Goal: Use online tool/utility: Use online tool/utility

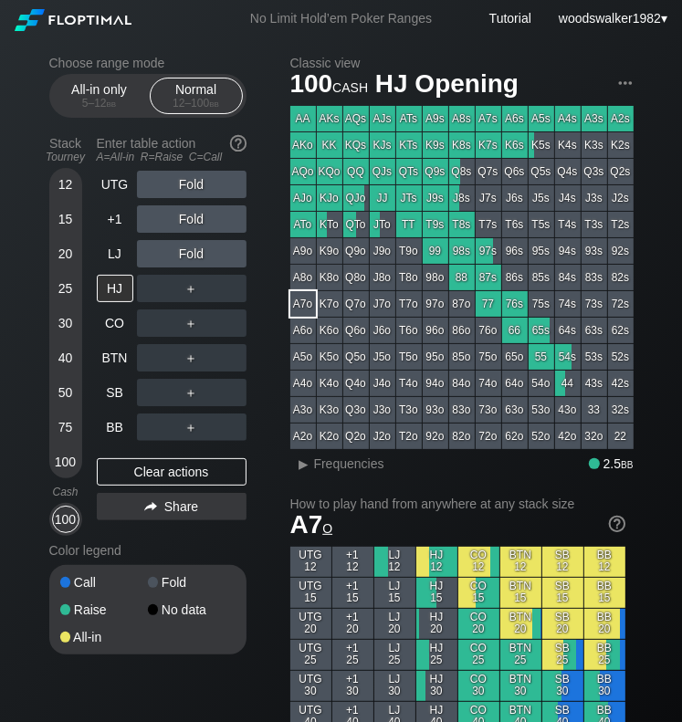
click at [168, 611] on div "Choose range mode All-in only 5 – 12 bb Normal 12 – 100 bb Stack Tourney Enter …" at bounding box center [162, 367] width 226 height 623
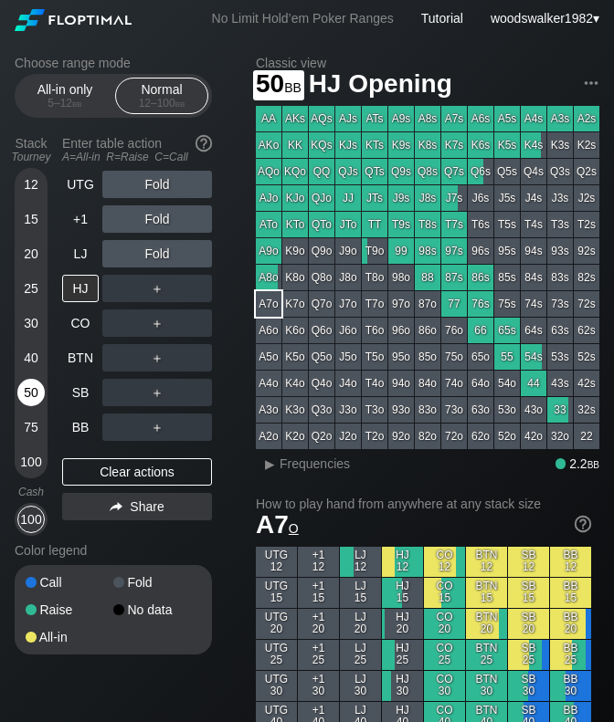
click at [27, 391] on div "50" at bounding box center [30, 392] width 27 height 27
click at [73, 325] on div "CO" at bounding box center [80, 323] width 37 height 27
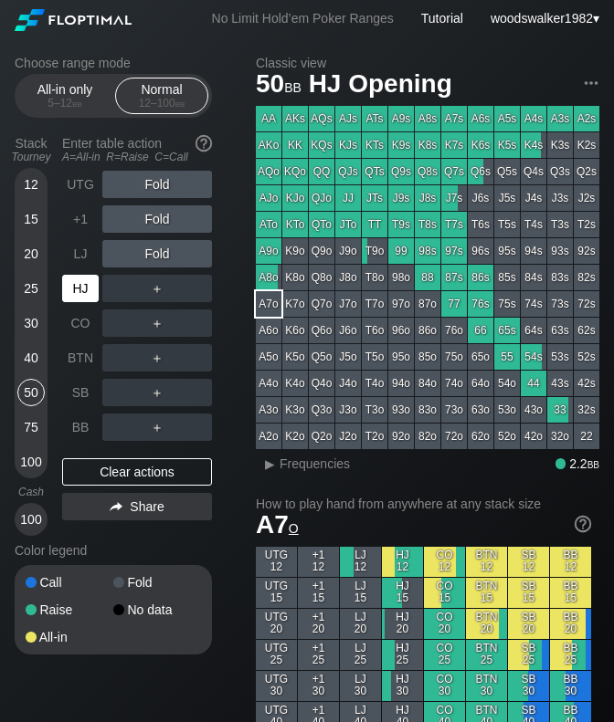
click at [81, 294] on div "HJ" at bounding box center [80, 288] width 37 height 27
click at [86, 259] on div "LJ" at bounding box center [80, 253] width 37 height 27
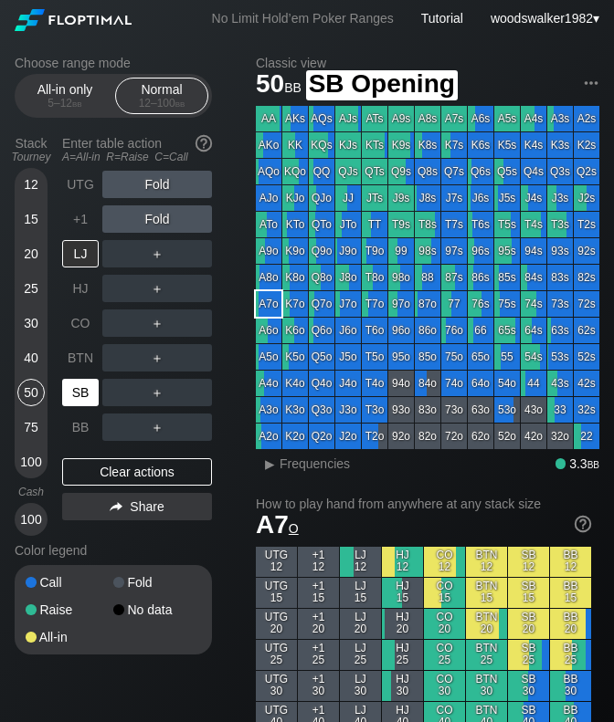
click at [80, 390] on div "SB" at bounding box center [80, 392] width 37 height 27
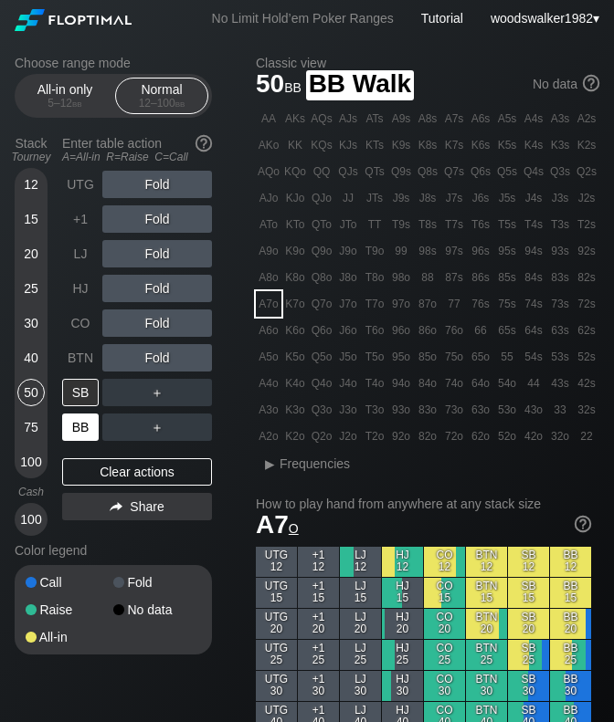
click at [81, 426] on div "BB" at bounding box center [80, 427] width 37 height 27
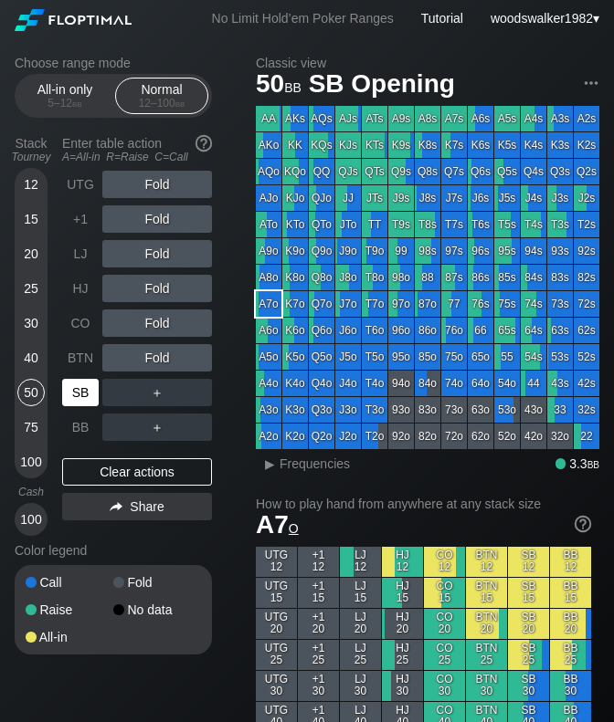
click at [86, 395] on div "SB" at bounding box center [80, 392] width 37 height 27
click at [189, 398] on div "C ✕" at bounding box center [194, 392] width 36 height 27
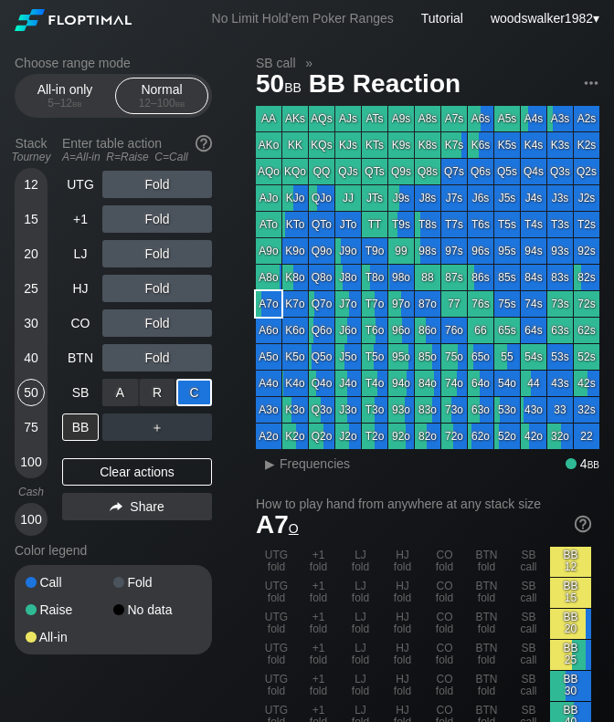
click at [172, 395] on div "A ✕ R ✕ C ✕ Call" at bounding box center [157, 392] width 110 height 27
click at [203, 392] on div "C ✕" at bounding box center [194, 392] width 36 height 27
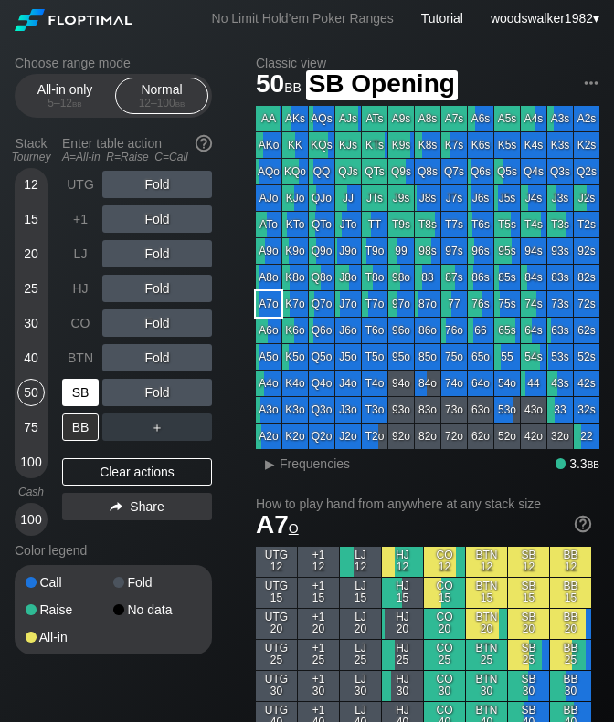
click at [75, 390] on div "SB" at bounding box center [80, 392] width 37 height 27
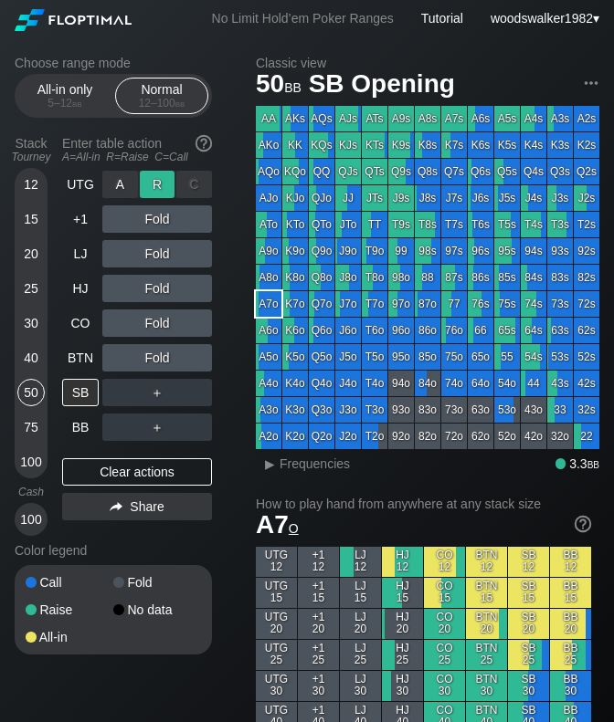
click at [152, 189] on div "R ✕" at bounding box center [158, 184] width 36 height 27
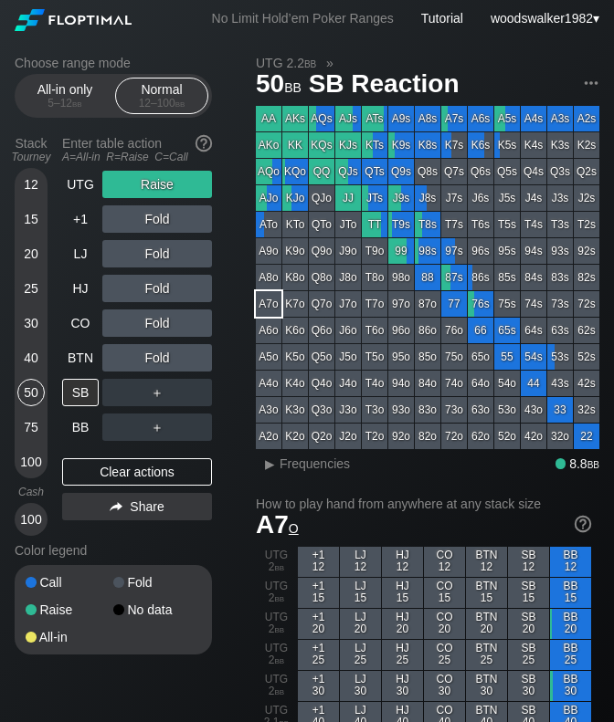
click at [166, 180] on div "Raise" at bounding box center [157, 184] width 110 height 27
click at [166, 182] on div "R ✕" at bounding box center [158, 184] width 36 height 27
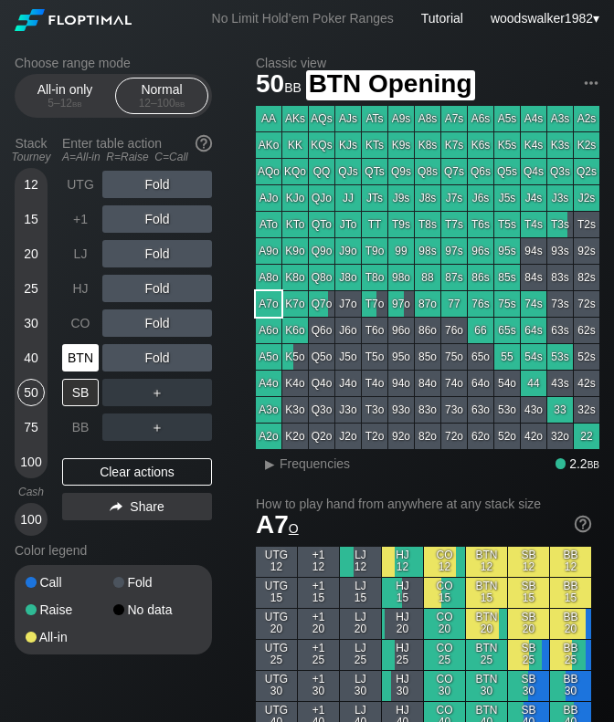
click at [79, 367] on div "BTN" at bounding box center [80, 357] width 37 height 27
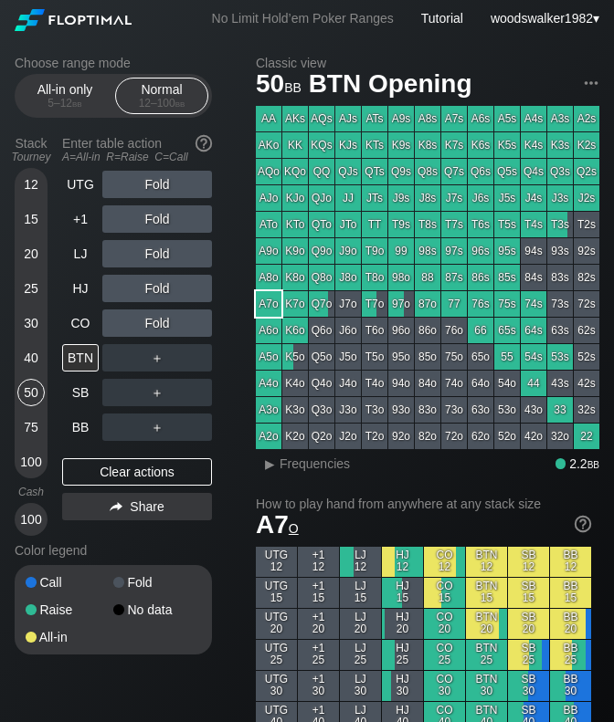
click at [32, 430] on div "75" at bounding box center [30, 427] width 27 height 27
click at [81, 287] on div "HJ" at bounding box center [80, 288] width 37 height 27
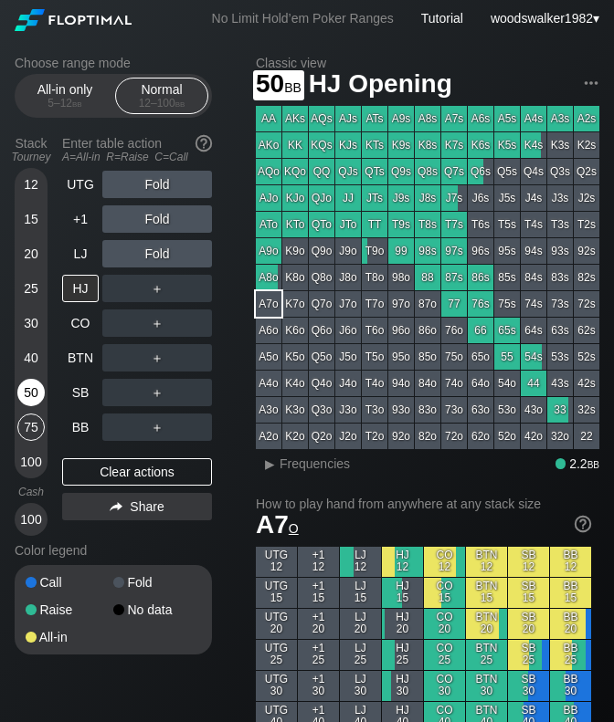
click at [28, 395] on div "50" at bounding box center [30, 392] width 27 height 27
click at [80, 434] on div "BB" at bounding box center [80, 427] width 37 height 27
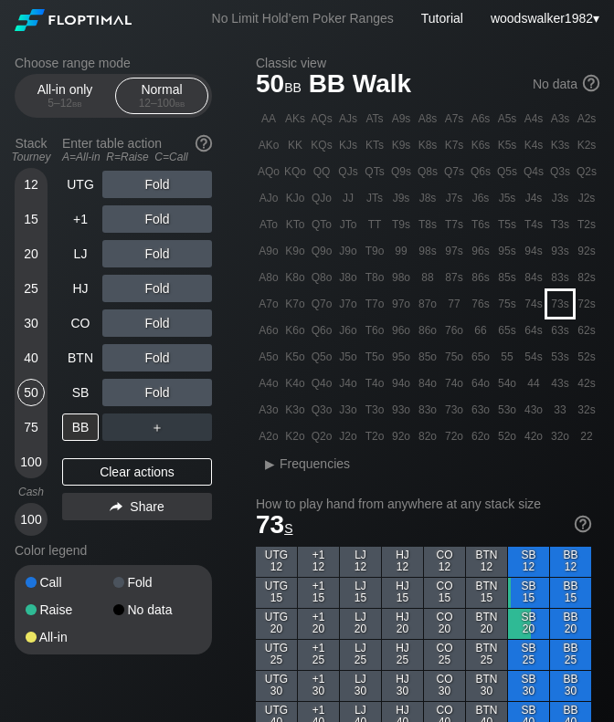
click at [555, 299] on div "73s" at bounding box center [560, 304] width 26 height 26
click at [151, 321] on div "R ✕" at bounding box center [158, 323] width 36 height 27
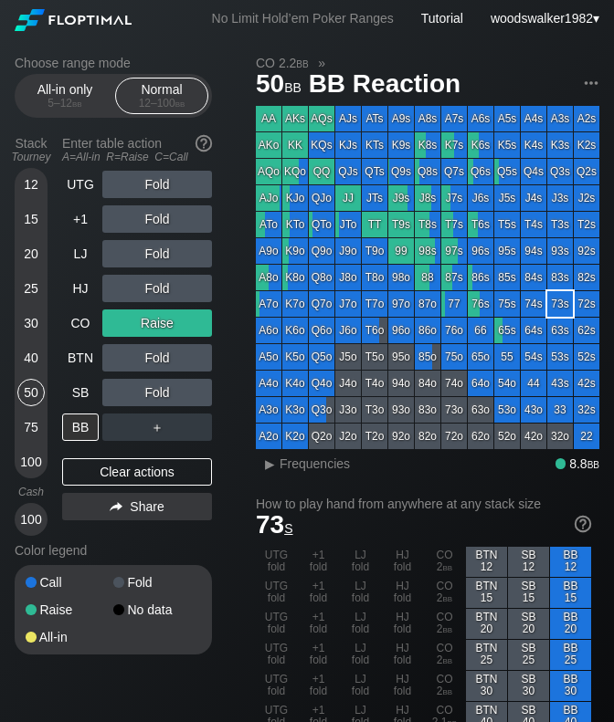
click at [186, 320] on div "Raise" at bounding box center [157, 323] width 110 height 27
click at [164, 318] on div "R ✕" at bounding box center [158, 323] width 36 height 27
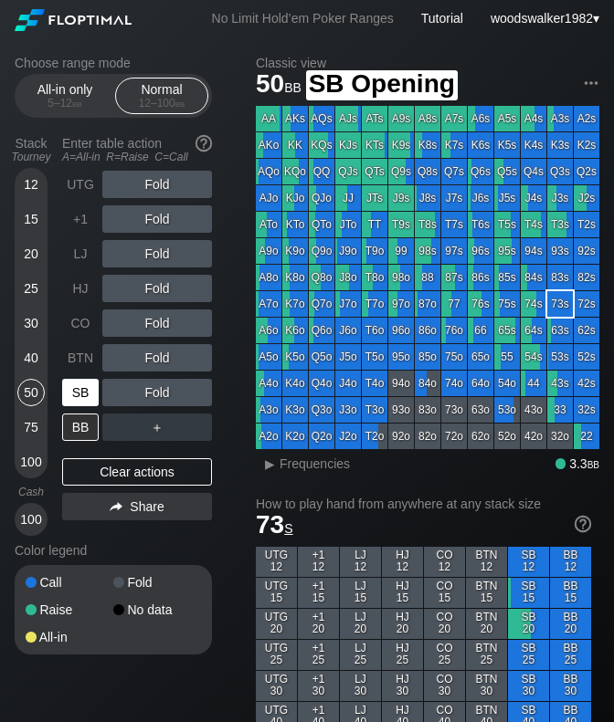
click at [85, 400] on div "SB" at bounding box center [80, 392] width 37 height 27
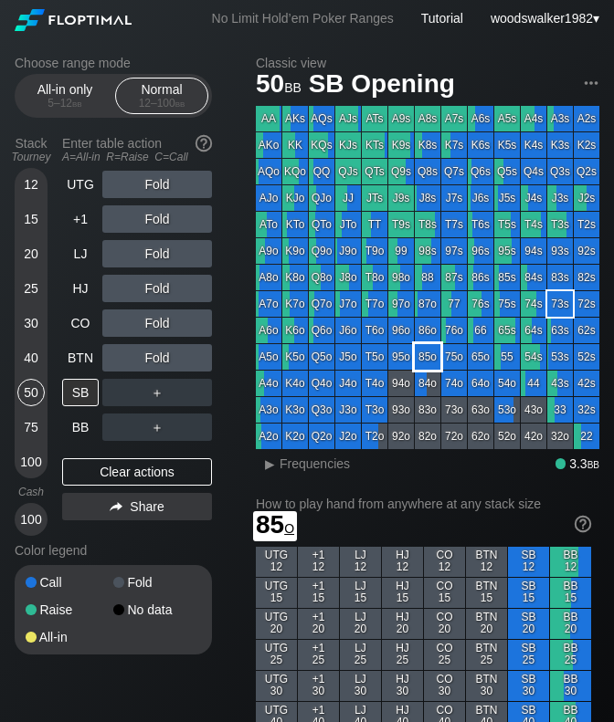
click at [431, 361] on div "85o" at bounding box center [427, 357] width 26 height 26
click at [84, 357] on div "BTN" at bounding box center [80, 357] width 37 height 27
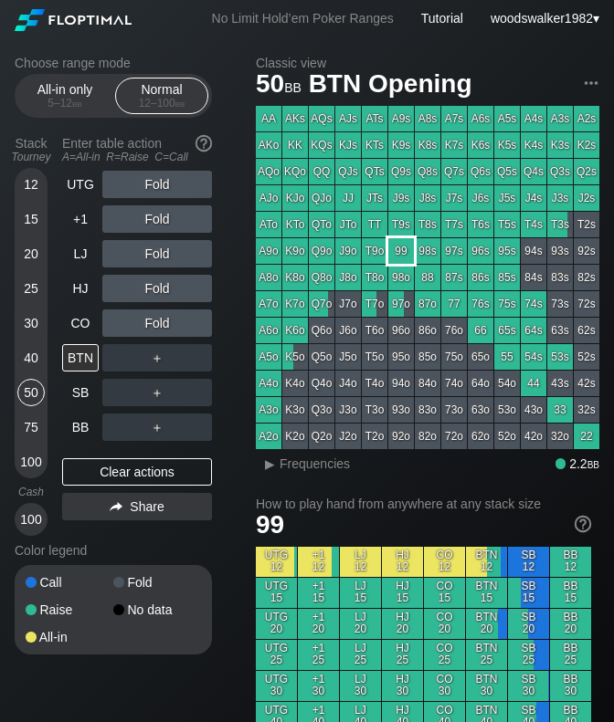
click at [399, 255] on div "99" at bounding box center [401, 251] width 26 height 26
click at [186, 289] on div "C ✕" at bounding box center [194, 288] width 36 height 27
click at [188, 288] on div "C ✕" at bounding box center [194, 288] width 36 height 27
click at [88, 327] on div "CO" at bounding box center [80, 323] width 37 height 27
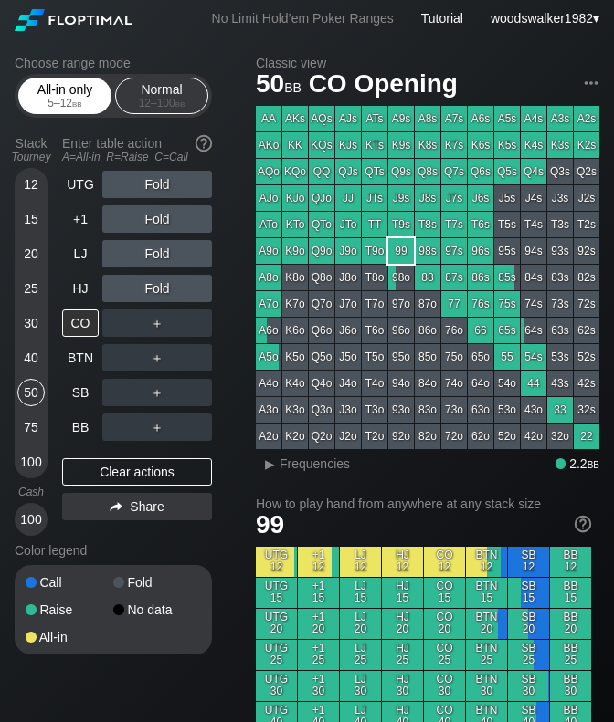
click at [44, 100] on div "5 – 12 bb" at bounding box center [64, 103] width 77 height 13
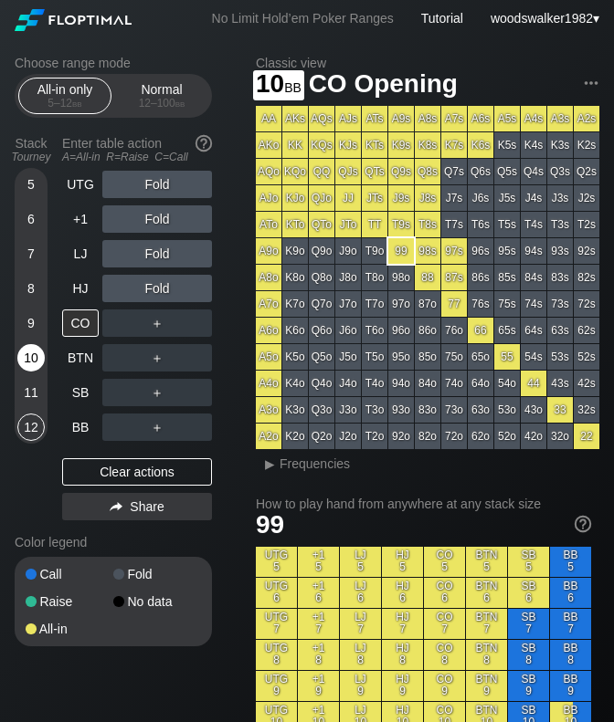
click at [29, 362] on div "10" at bounding box center [30, 357] width 27 height 27
click at [79, 232] on div "+1" at bounding box center [80, 218] width 37 height 27
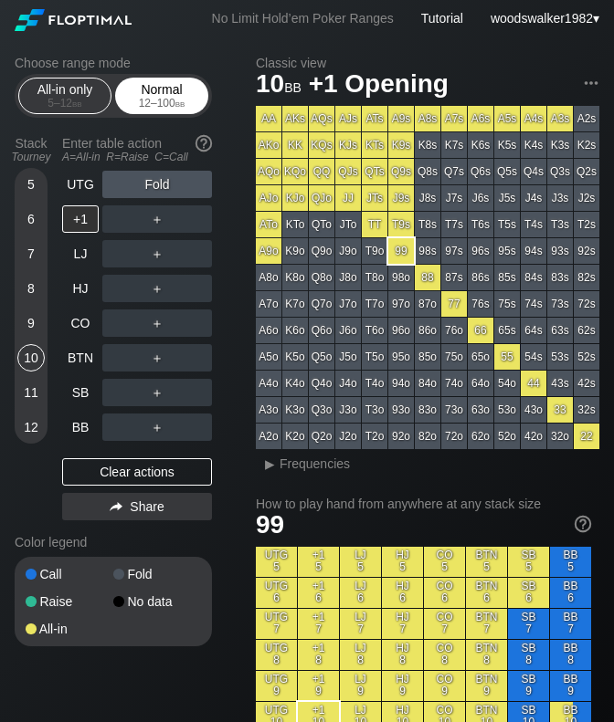
click at [164, 98] on div "12 – 100 bb" at bounding box center [161, 103] width 77 height 13
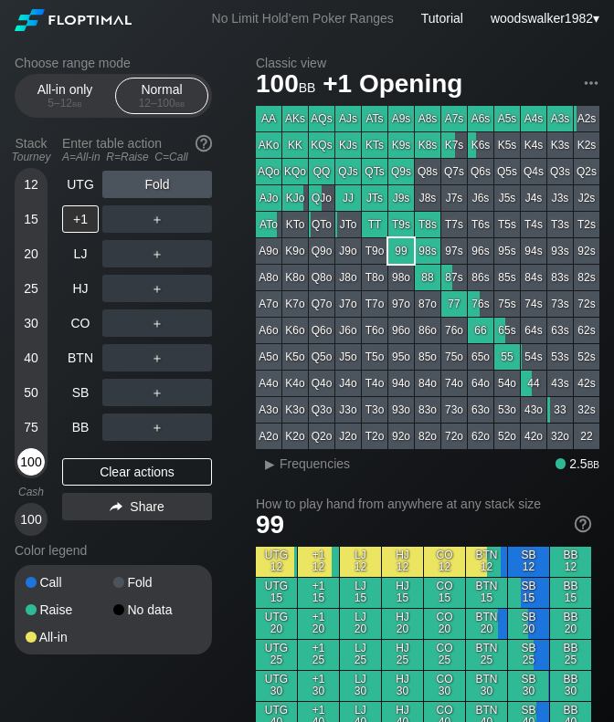
click at [29, 467] on div "100" at bounding box center [30, 461] width 27 height 27
click at [89, 183] on div "UTG" at bounding box center [80, 184] width 37 height 27
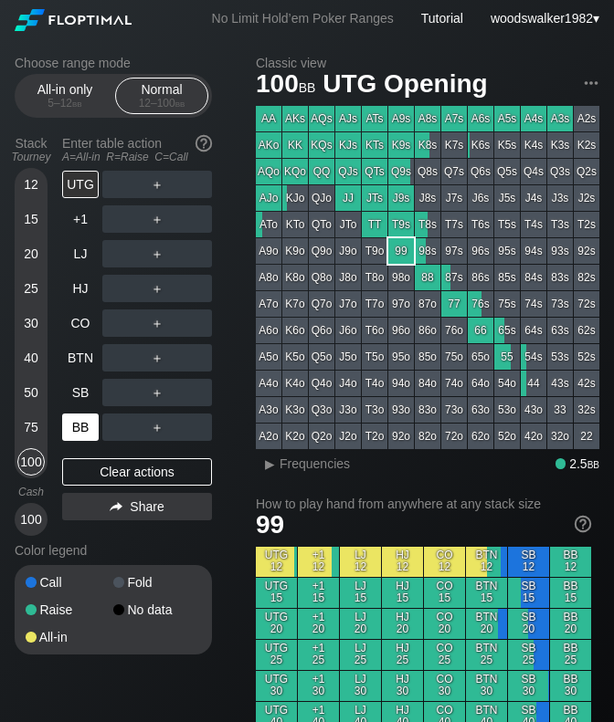
click at [88, 429] on div "BB" at bounding box center [80, 427] width 37 height 27
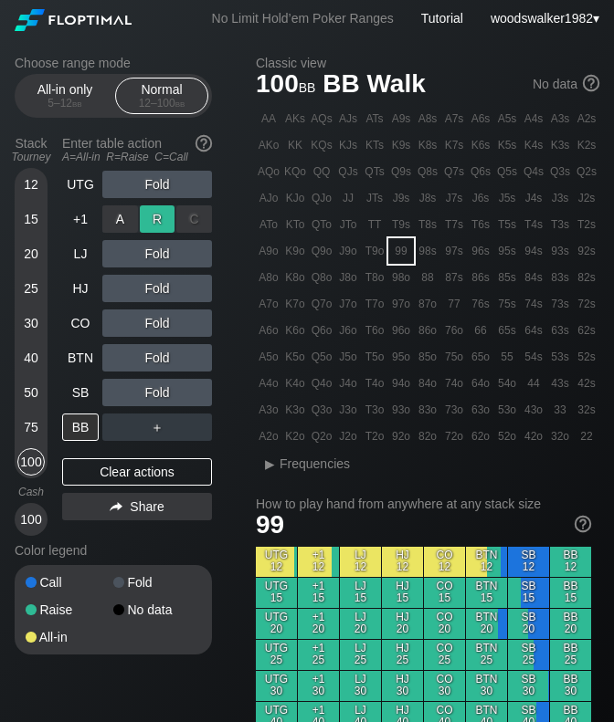
click at [154, 218] on div "R ✕" at bounding box center [158, 218] width 36 height 27
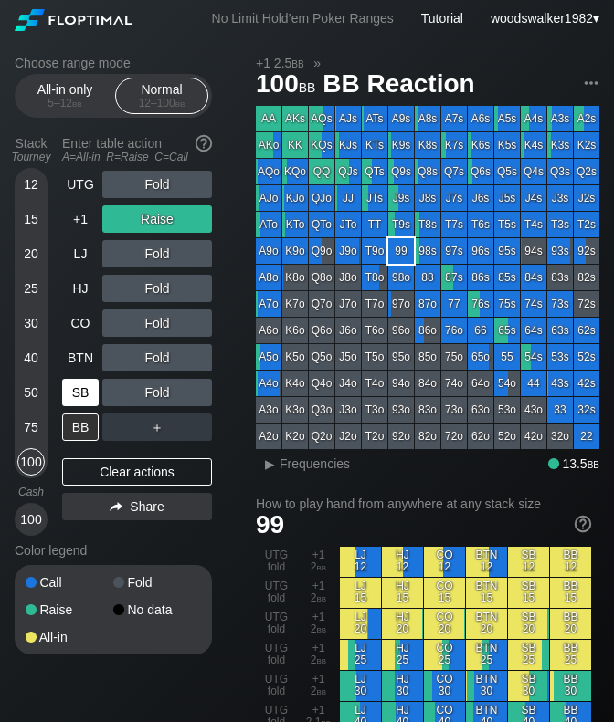
click at [89, 401] on div "SB" at bounding box center [80, 392] width 37 height 27
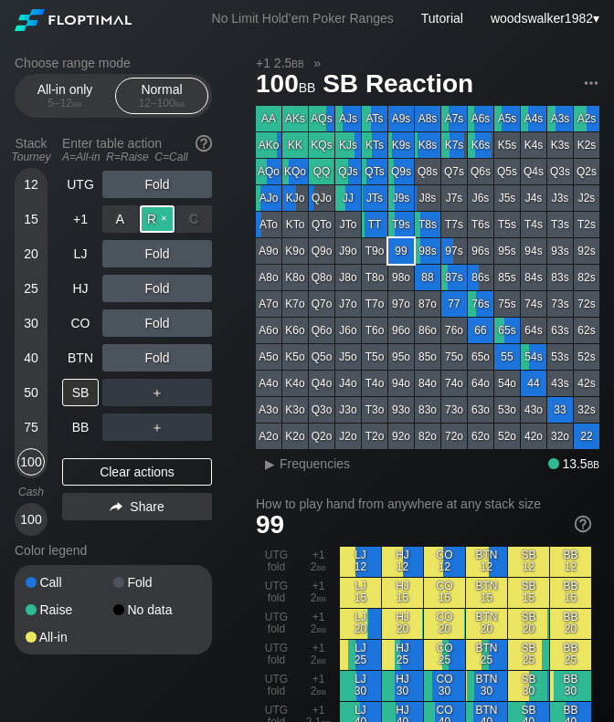
click at [166, 220] on div "R ✕" at bounding box center [158, 218] width 36 height 27
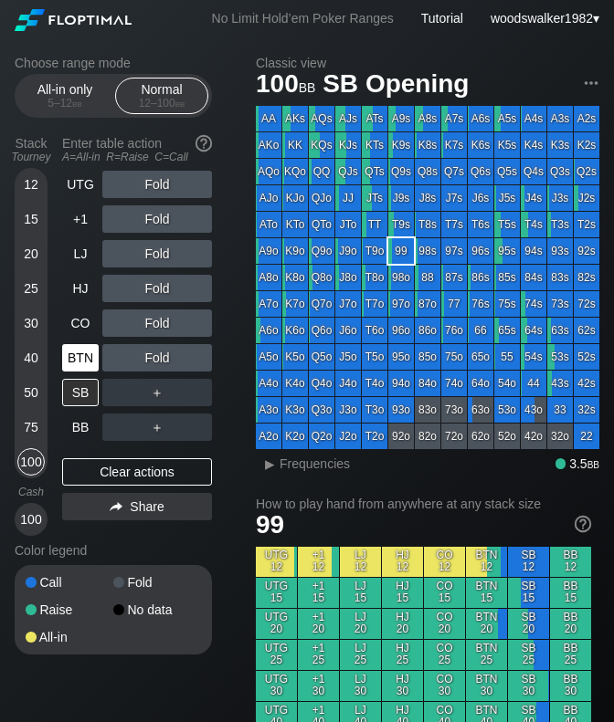
click at [77, 367] on div "BTN" at bounding box center [80, 357] width 37 height 27
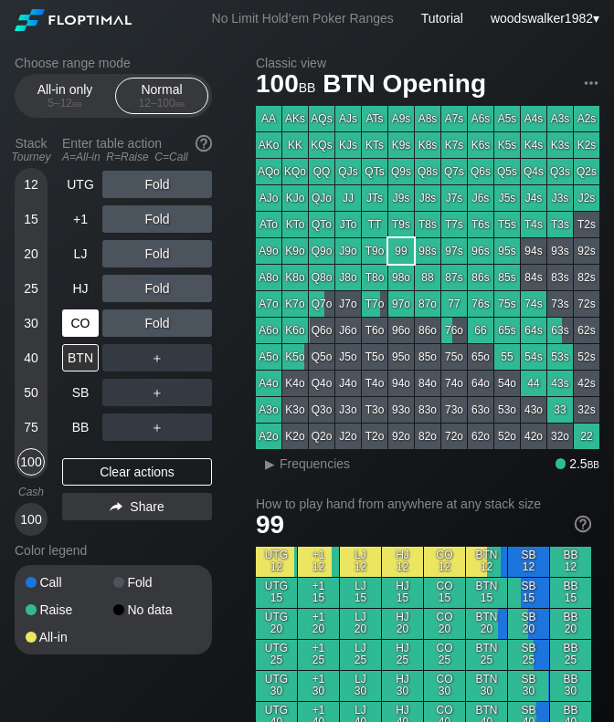
click at [89, 331] on div "CO" at bounding box center [80, 323] width 37 height 27
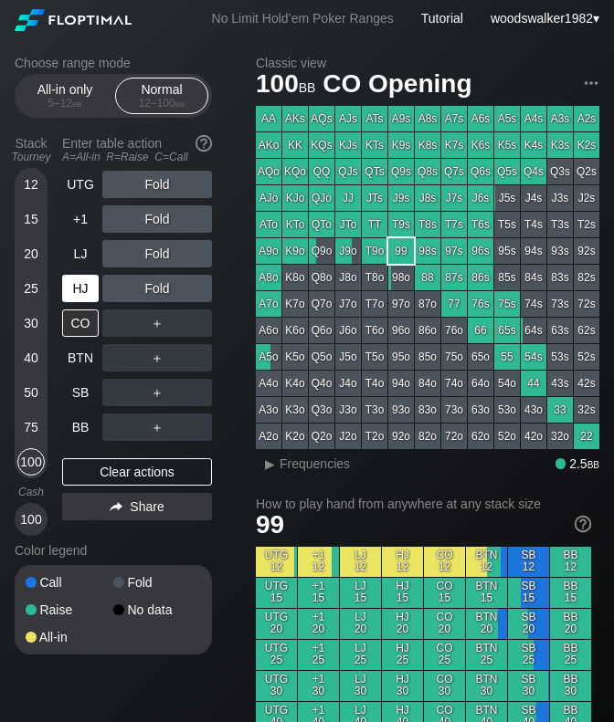
click at [73, 293] on div "HJ" at bounding box center [80, 288] width 37 height 27
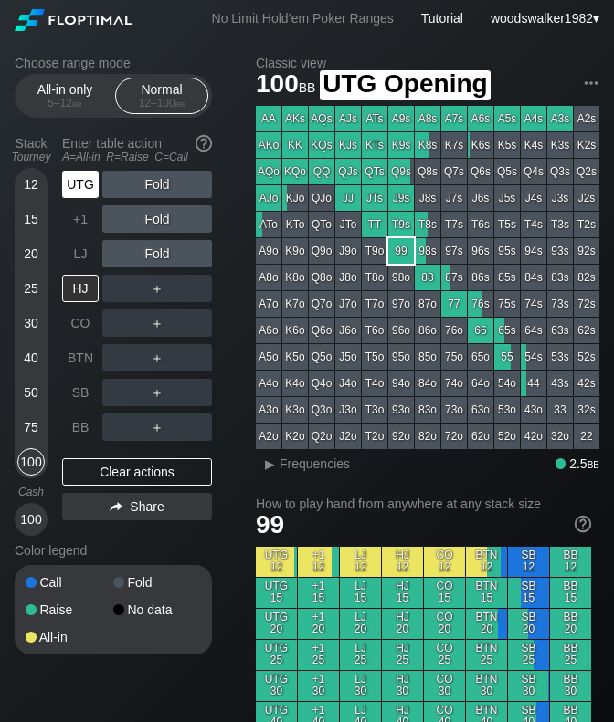
click at [82, 193] on div "UTG" at bounding box center [80, 184] width 37 height 27
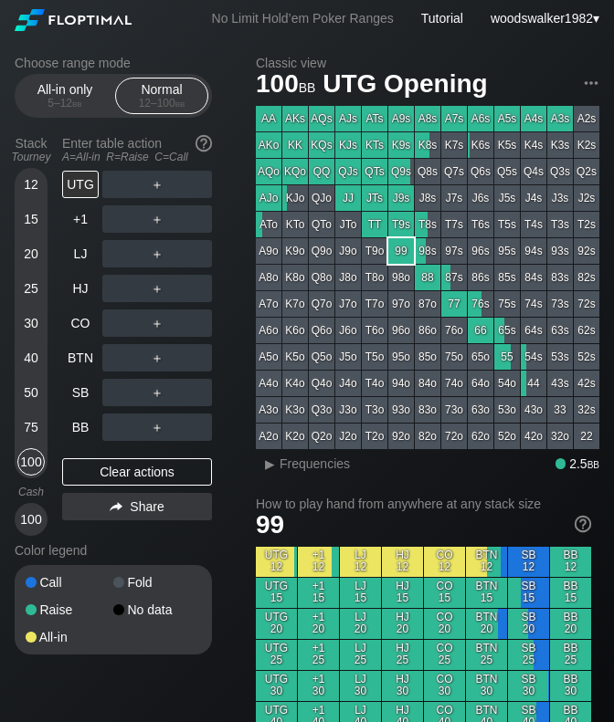
click at [28, 426] on div "75" at bounding box center [30, 427] width 27 height 27
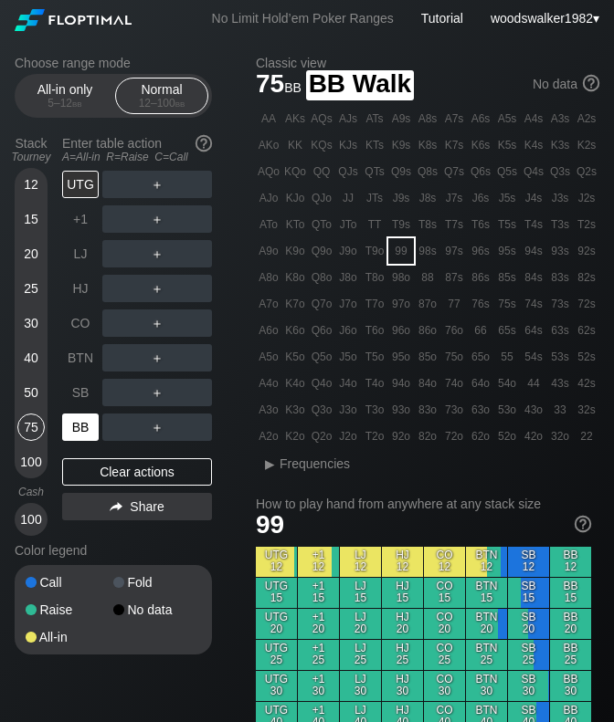
click at [88, 426] on div "BB" at bounding box center [80, 427] width 37 height 27
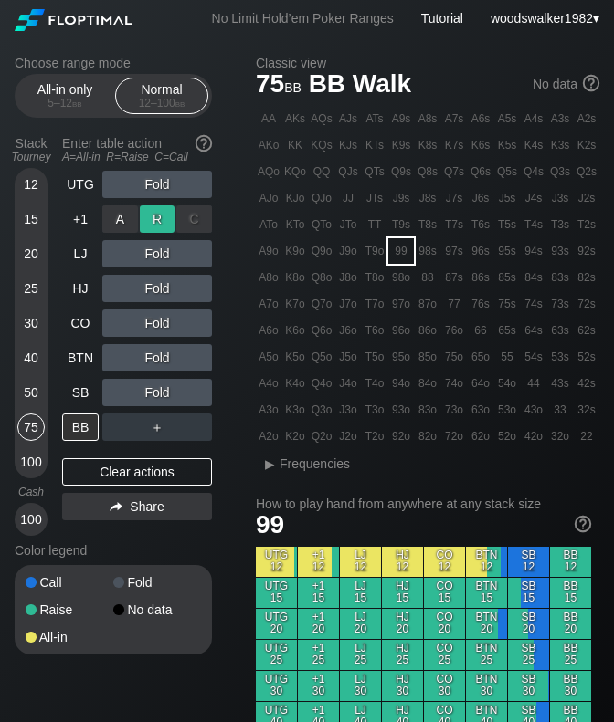
click at [153, 226] on div "R ✕" at bounding box center [158, 218] width 36 height 27
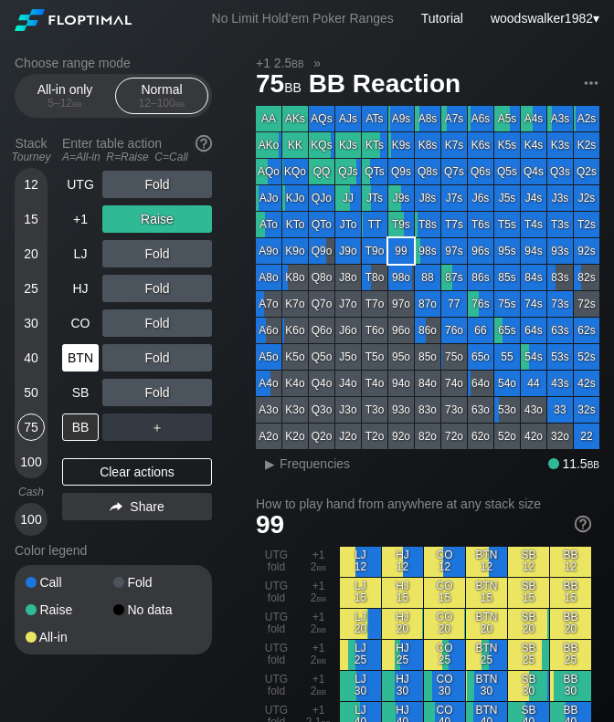
click at [78, 356] on div "BTN" at bounding box center [80, 357] width 37 height 27
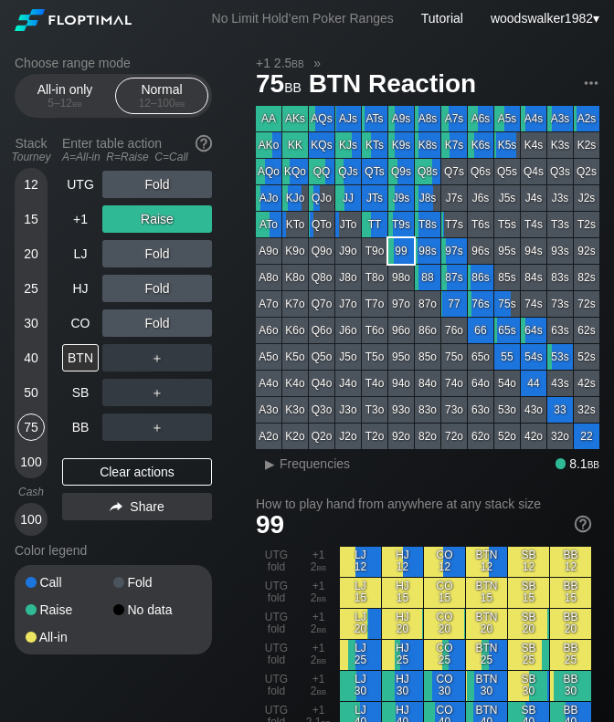
click at [171, 216] on div "Raise" at bounding box center [157, 218] width 110 height 27
click at [165, 216] on div "R ✕" at bounding box center [158, 218] width 36 height 27
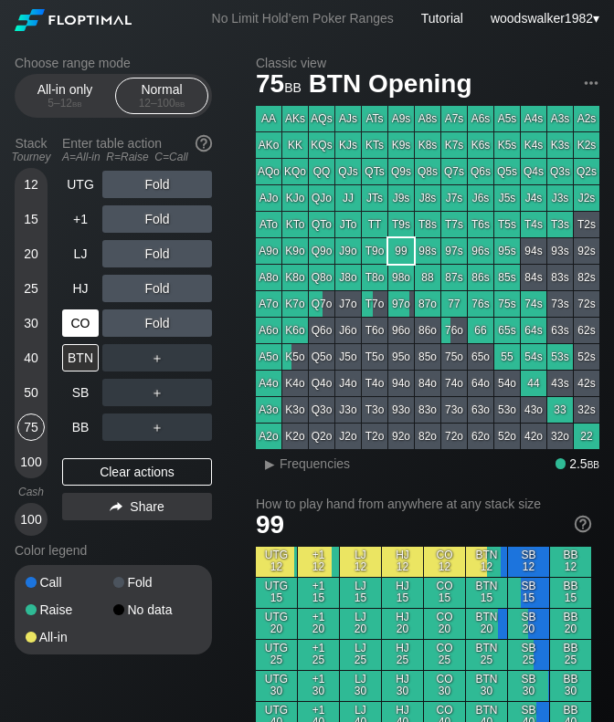
click at [87, 334] on div "CO" at bounding box center [80, 323] width 37 height 27
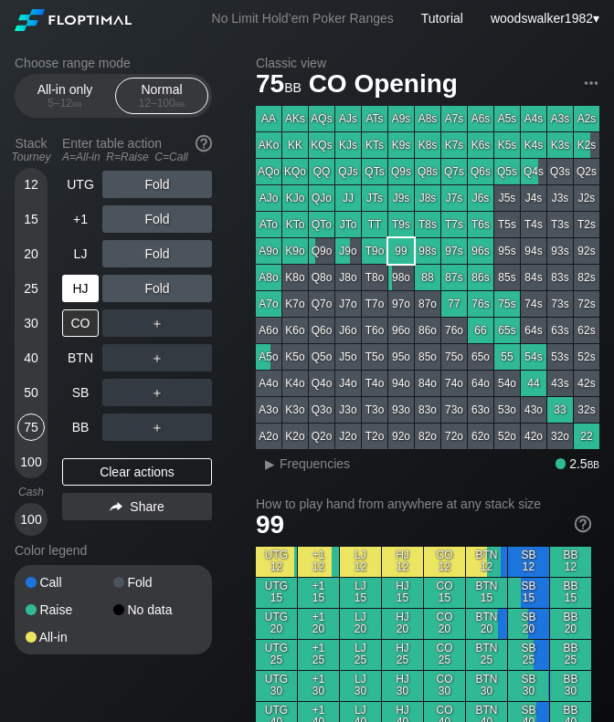
click at [87, 284] on div "HJ" at bounding box center [80, 288] width 37 height 27
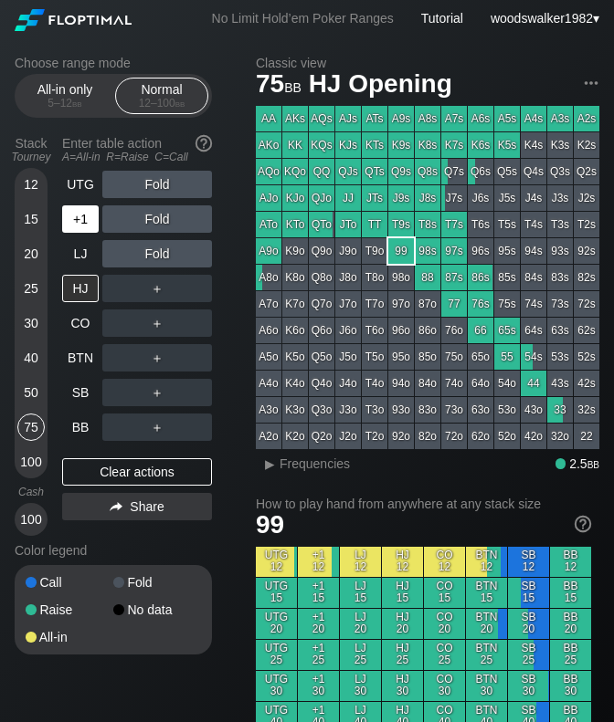
click at [86, 217] on div "+1" at bounding box center [80, 218] width 37 height 27
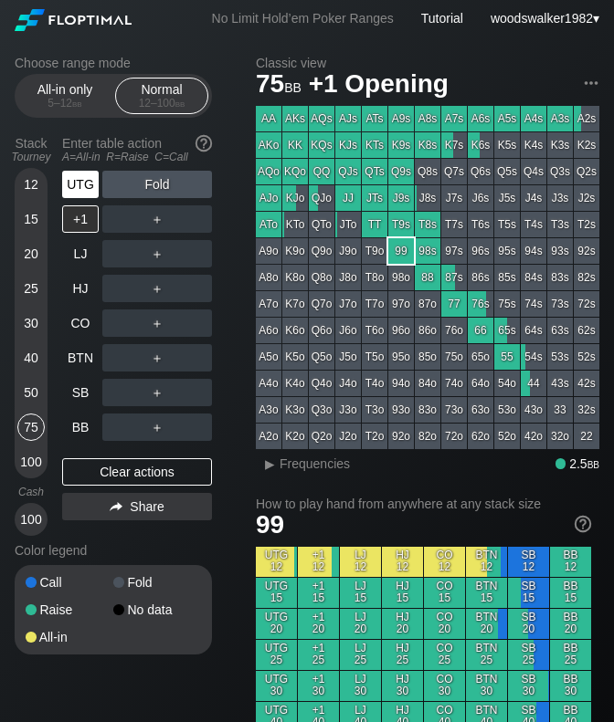
click at [82, 189] on div "UTG" at bounding box center [80, 184] width 37 height 27
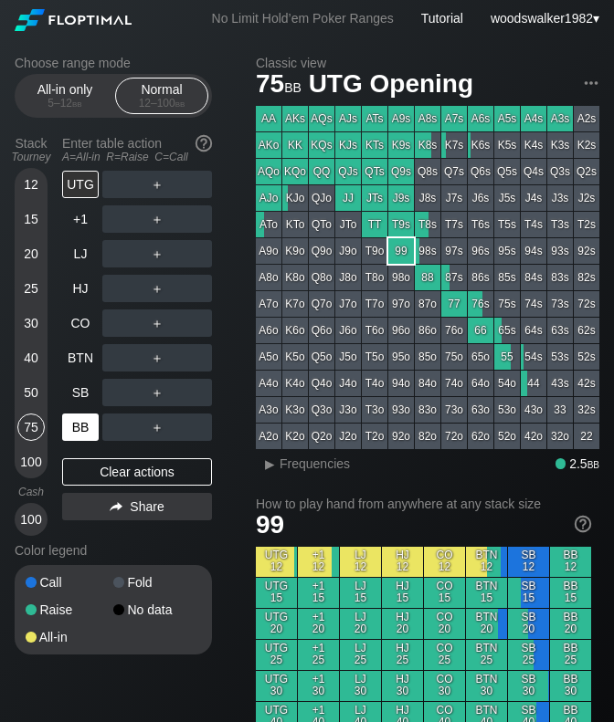
click at [84, 430] on div "BB" at bounding box center [80, 427] width 37 height 27
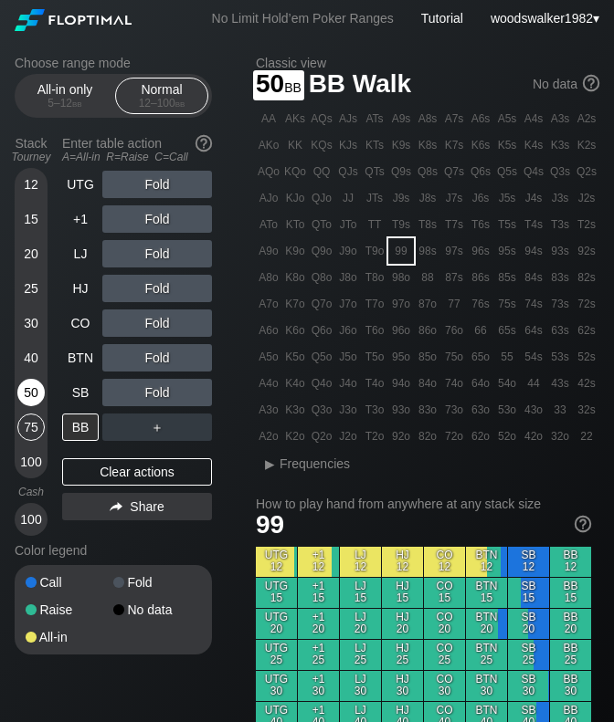
click at [29, 391] on div "50" at bounding box center [30, 392] width 27 height 27
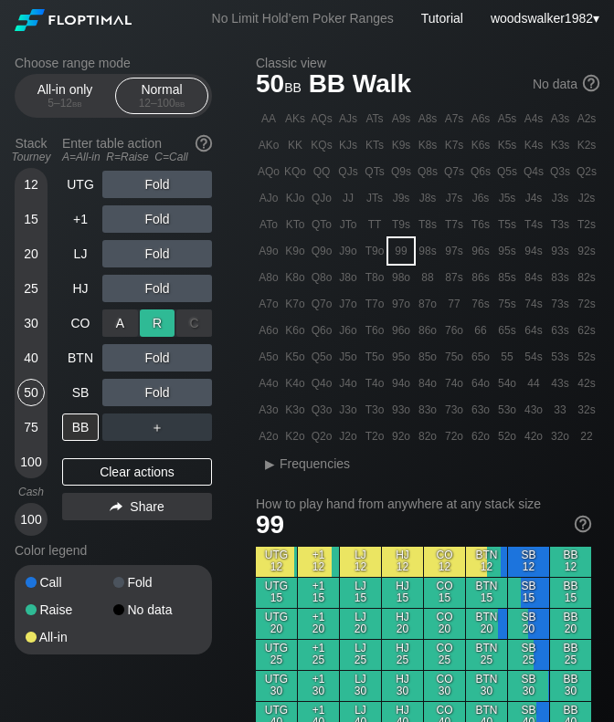
click at [147, 327] on div "R ✕" at bounding box center [158, 323] width 36 height 27
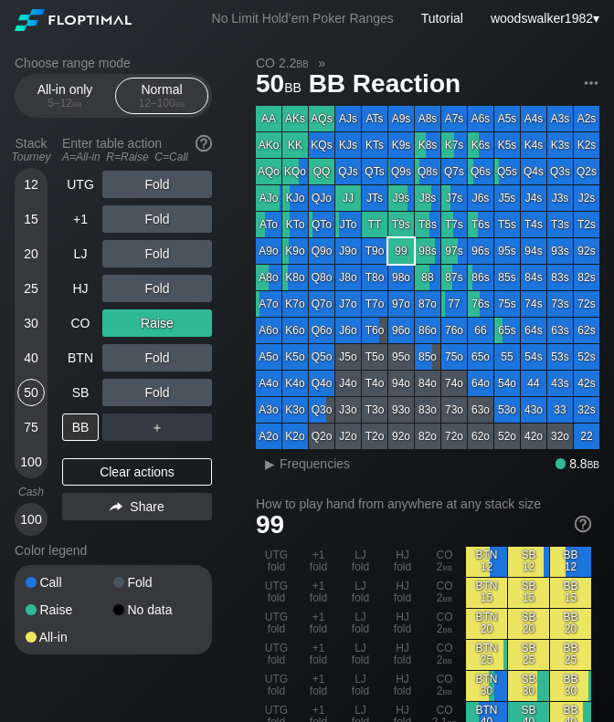
click at [28, 426] on div "75" at bounding box center [30, 427] width 27 height 27
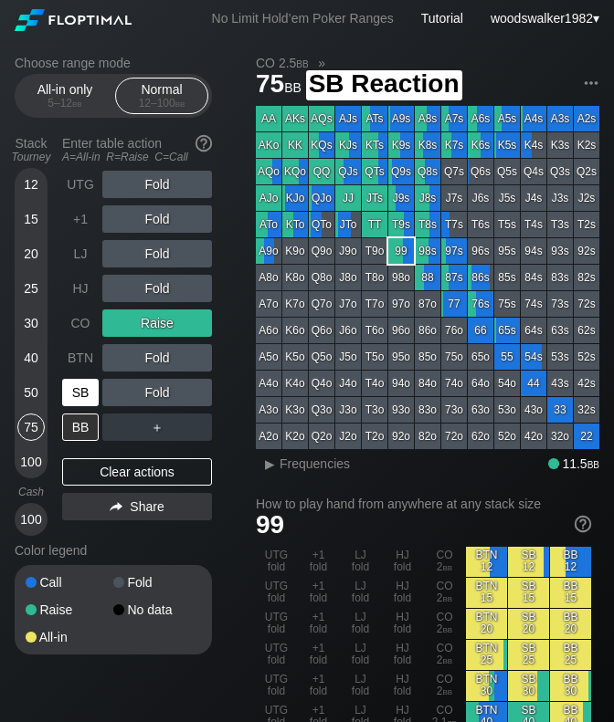
click at [80, 392] on div "SB" at bounding box center [80, 392] width 37 height 27
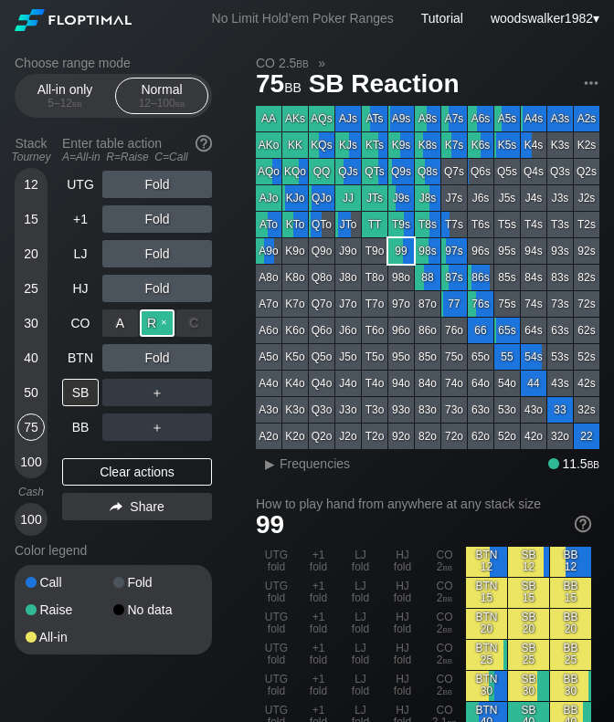
click at [165, 323] on div "R ✕" at bounding box center [158, 323] width 36 height 27
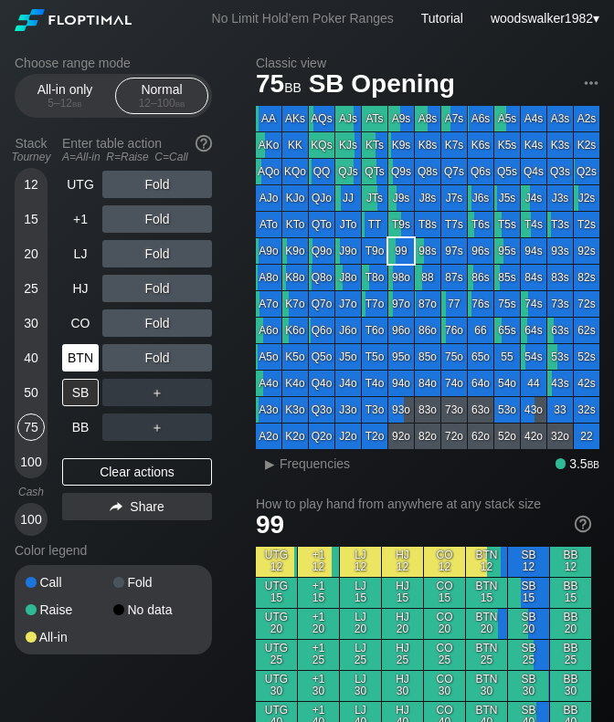
click at [72, 357] on div "BTN" at bounding box center [80, 357] width 37 height 27
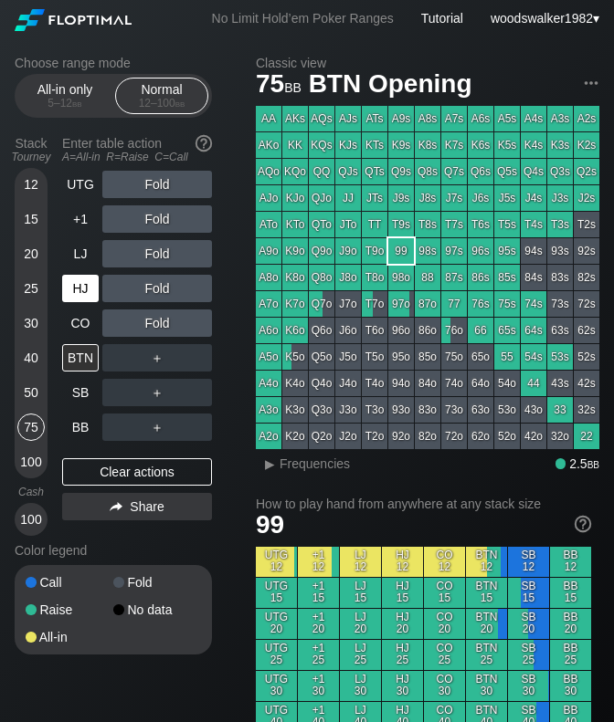
click at [78, 291] on div "HJ" at bounding box center [80, 288] width 37 height 27
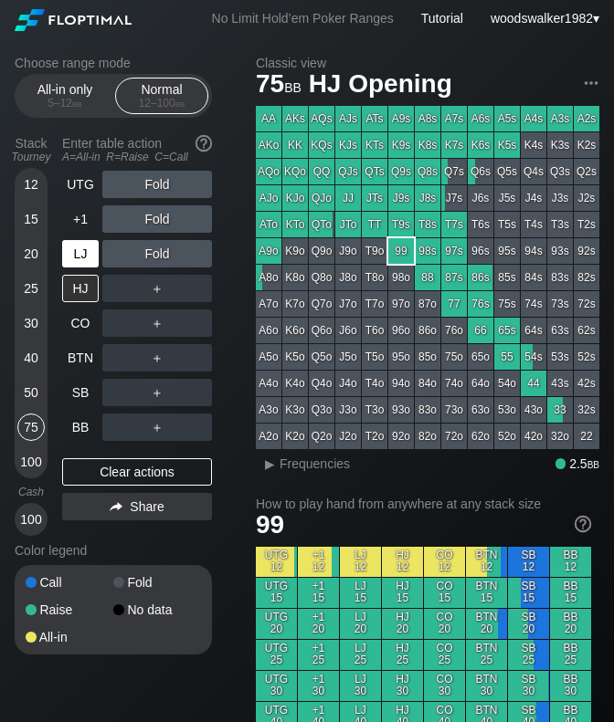
click at [85, 257] on div "LJ" at bounding box center [80, 253] width 37 height 27
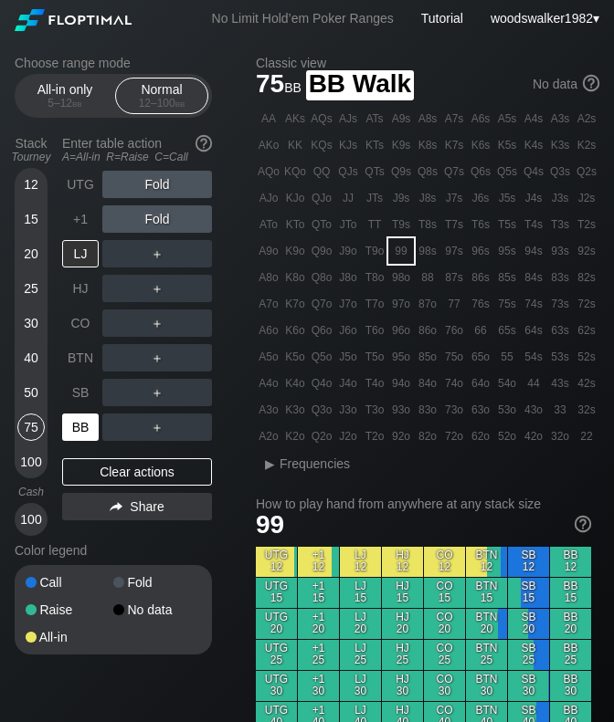
click at [95, 425] on div "BB" at bounding box center [80, 427] width 37 height 27
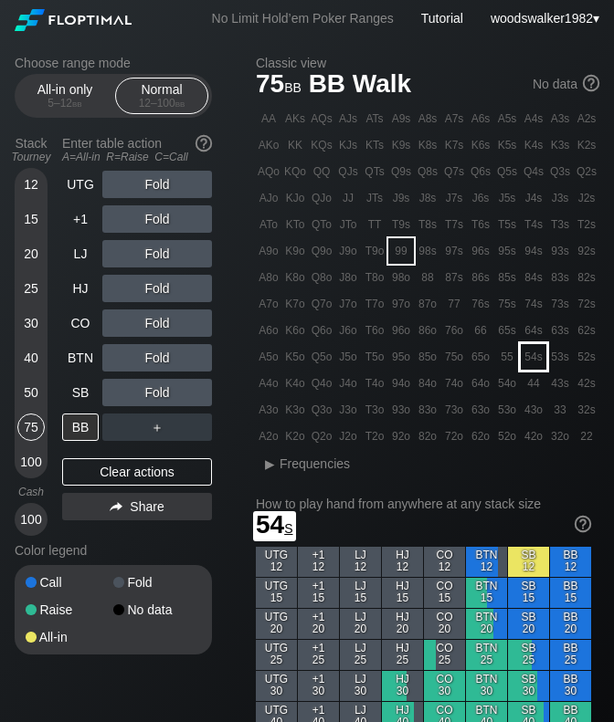
click at [530, 361] on div "54s" at bounding box center [533, 357] width 26 height 26
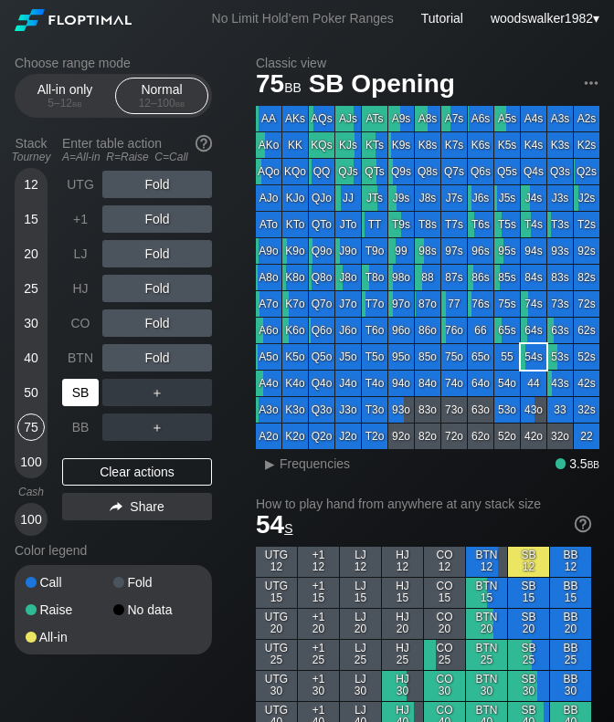
click at [86, 394] on div "SB" at bounding box center [80, 392] width 37 height 27
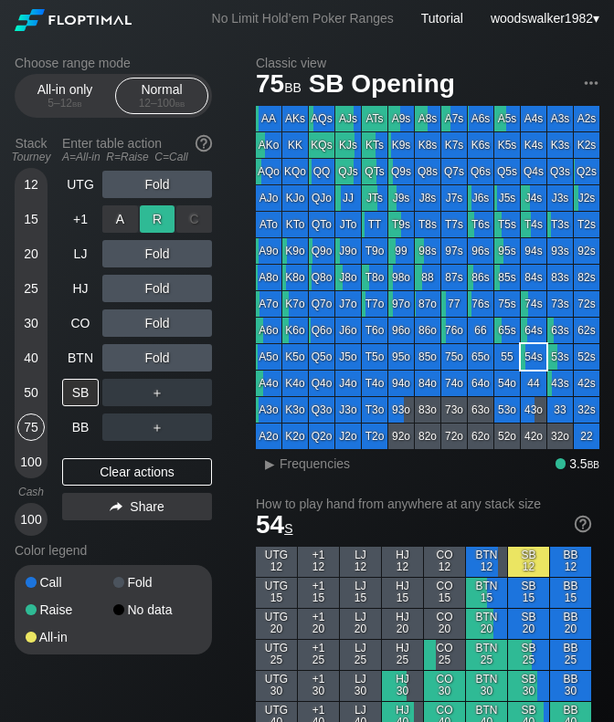
click at [149, 220] on div "R ✕" at bounding box center [158, 218] width 36 height 27
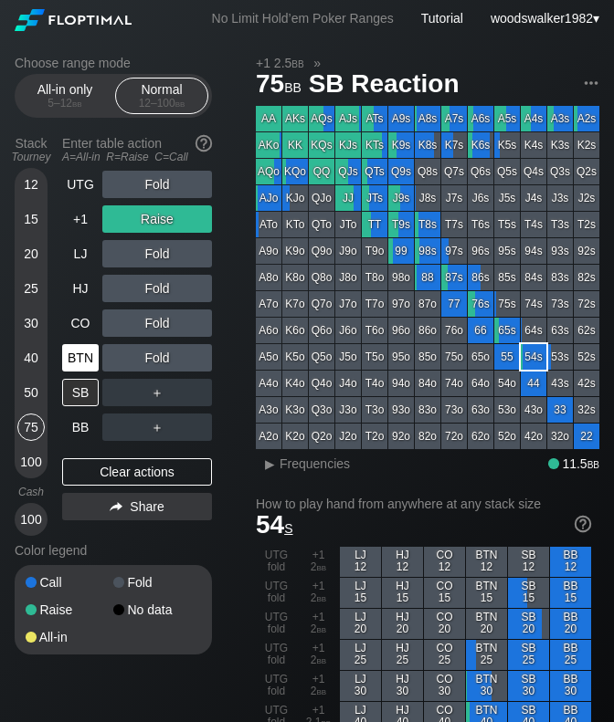
click at [84, 351] on div "BTN" at bounding box center [80, 357] width 37 height 27
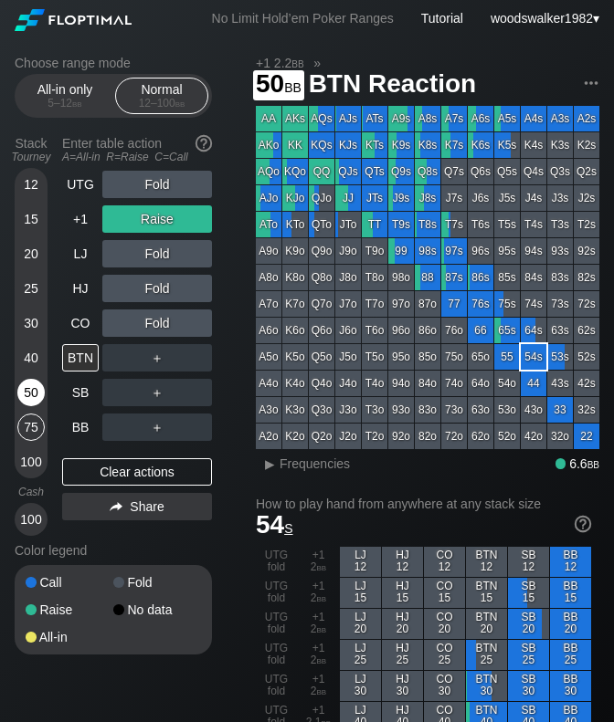
click at [40, 390] on div "50" at bounding box center [30, 392] width 27 height 27
click at [79, 288] on div "HJ" at bounding box center [80, 288] width 37 height 27
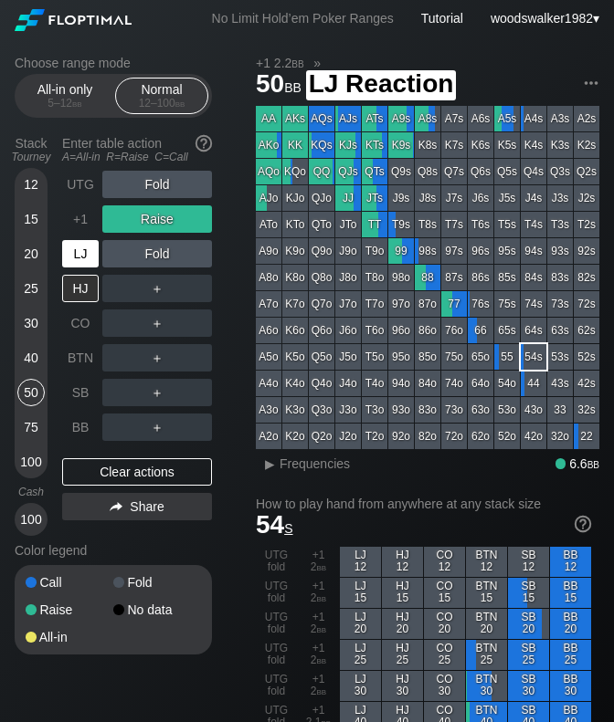
click at [77, 257] on div "LJ" at bounding box center [80, 253] width 37 height 27
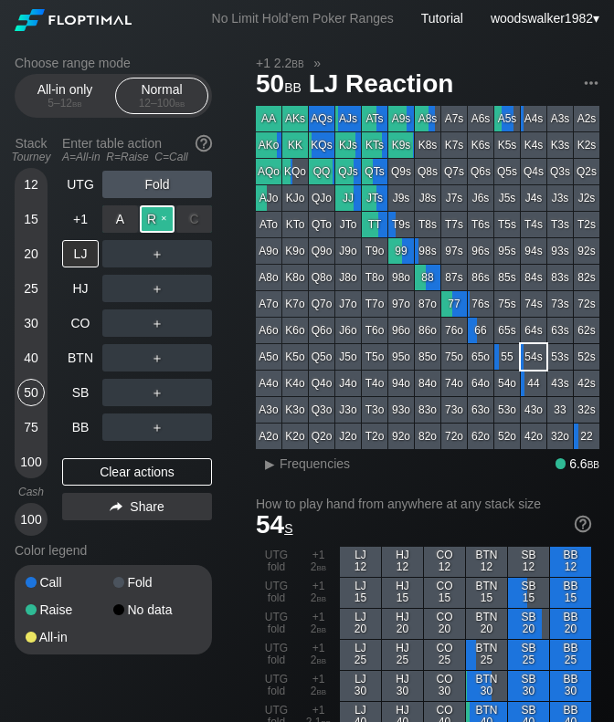
click at [164, 220] on div "R ✕" at bounding box center [158, 218] width 36 height 27
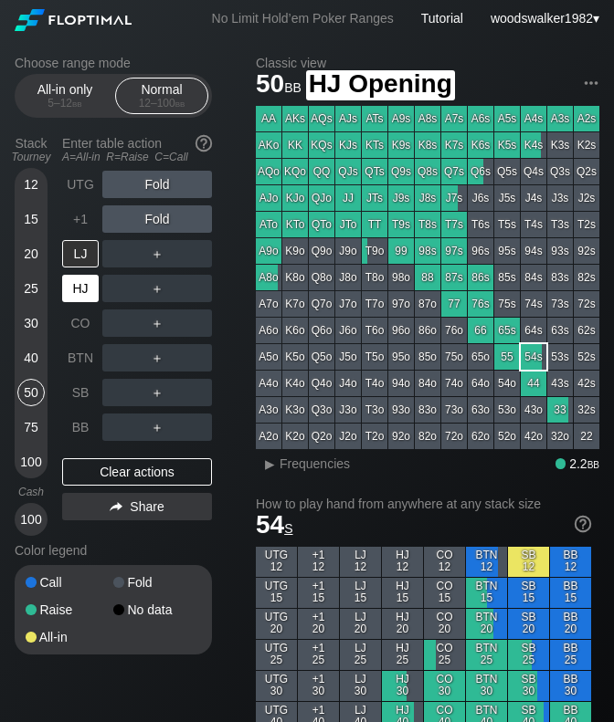
click at [86, 301] on div "HJ" at bounding box center [80, 288] width 37 height 27
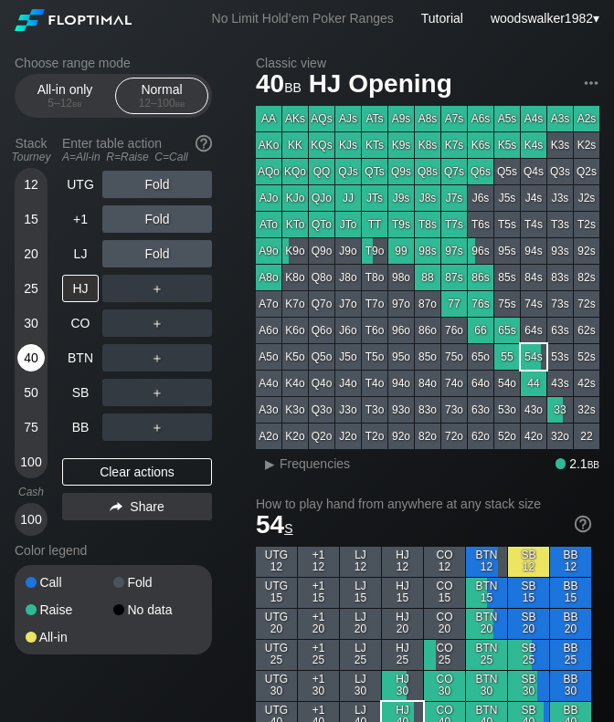
click at [35, 355] on div "40" at bounding box center [30, 357] width 27 height 27
click at [79, 233] on div "+1" at bounding box center [82, 219] width 40 height 35
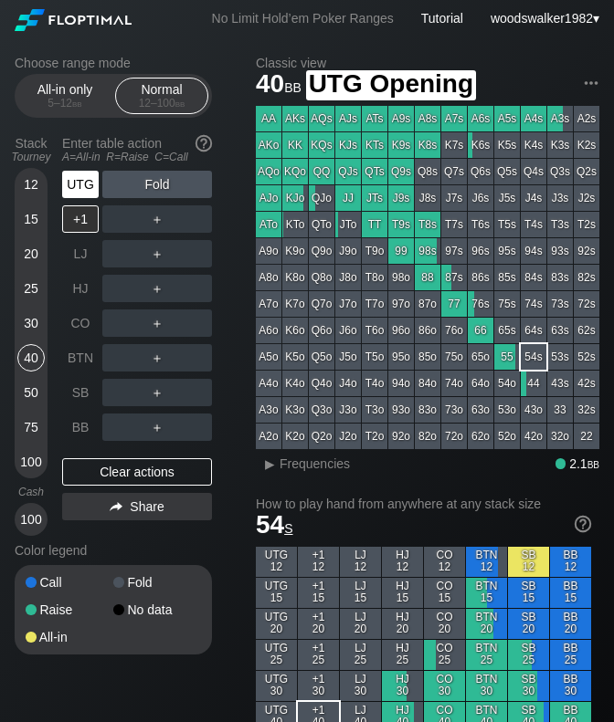
click at [77, 190] on div "UTG" at bounding box center [80, 184] width 37 height 27
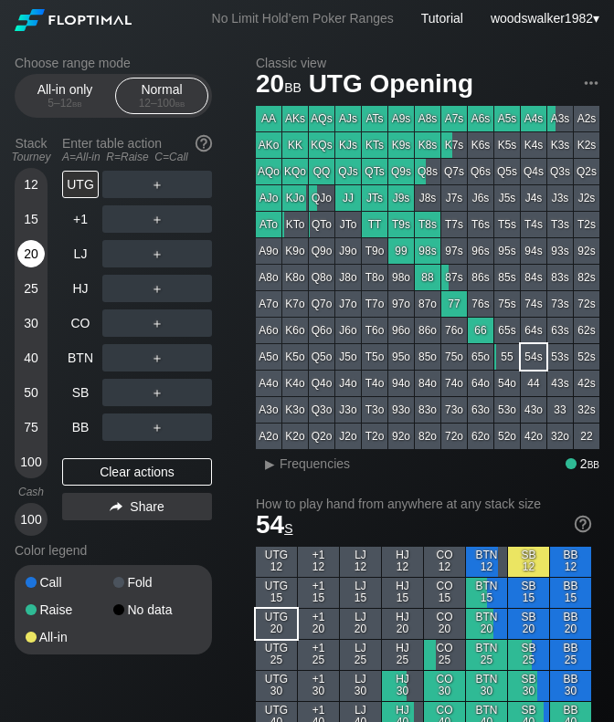
click at [25, 254] on div "20" at bounding box center [30, 253] width 27 height 27
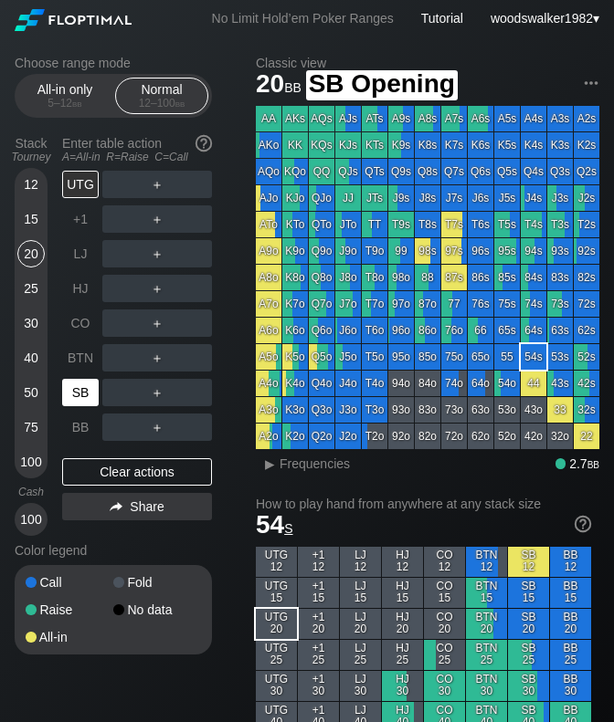
click at [89, 394] on div "SB" at bounding box center [80, 392] width 37 height 27
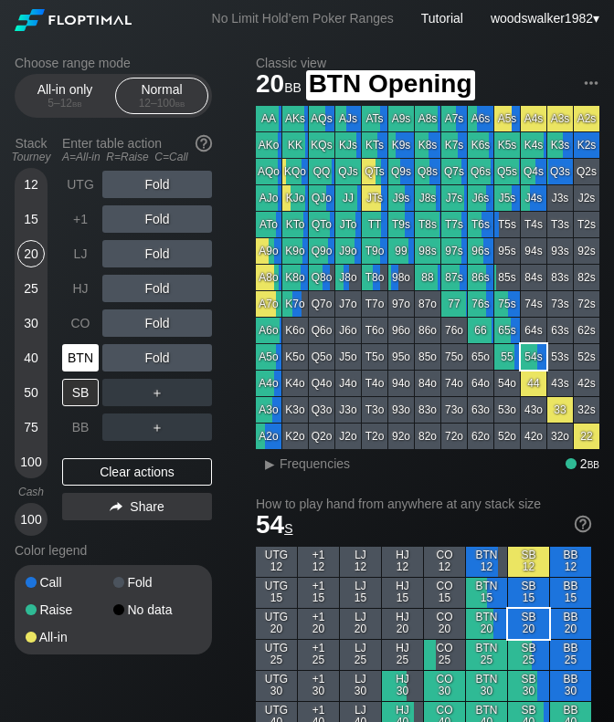
click at [85, 364] on div "BTN" at bounding box center [80, 357] width 37 height 27
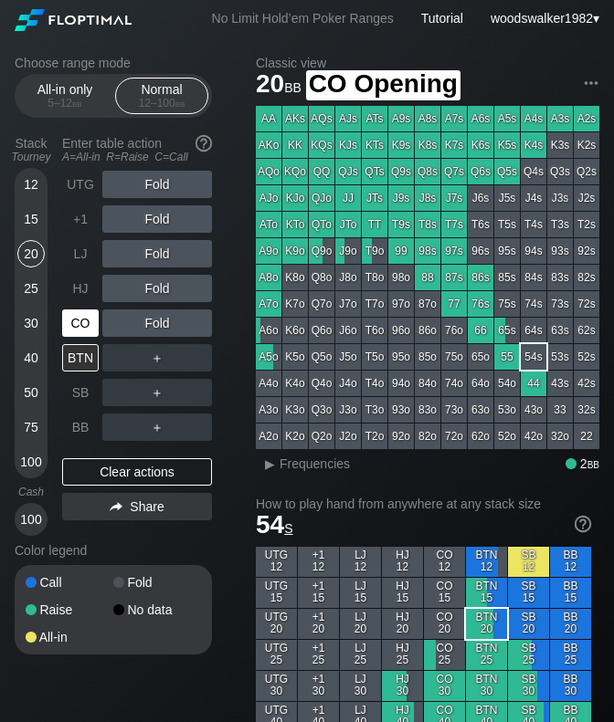
click at [77, 324] on div "CO" at bounding box center [80, 323] width 37 height 27
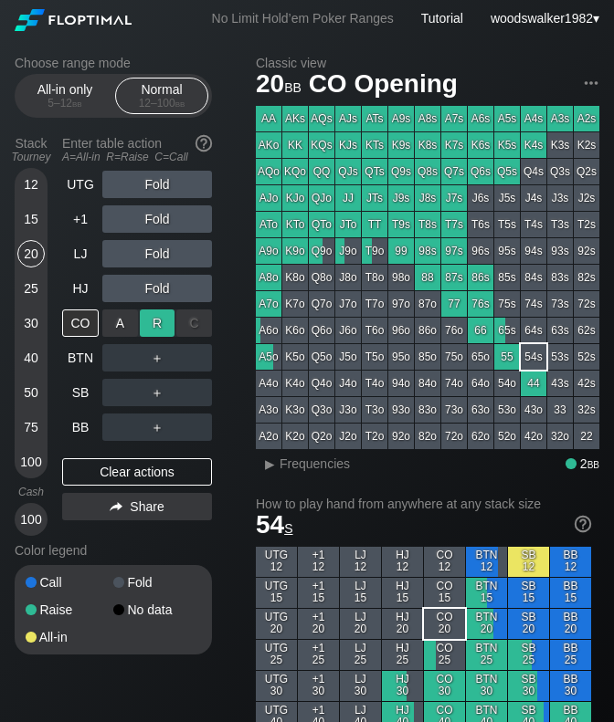
click at [166, 322] on div "R ✕" at bounding box center [158, 323] width 36 height 27
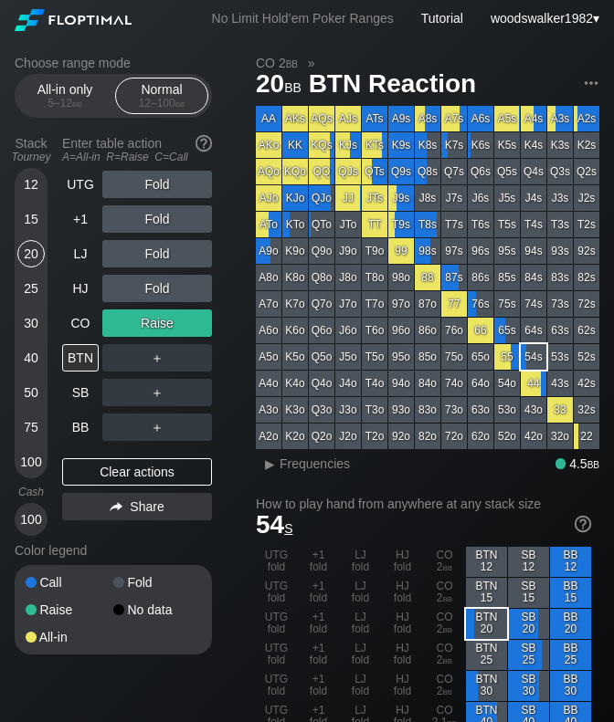
click at [33, 219] on div "15" at bounding box center [30, 218] width 27 height 27
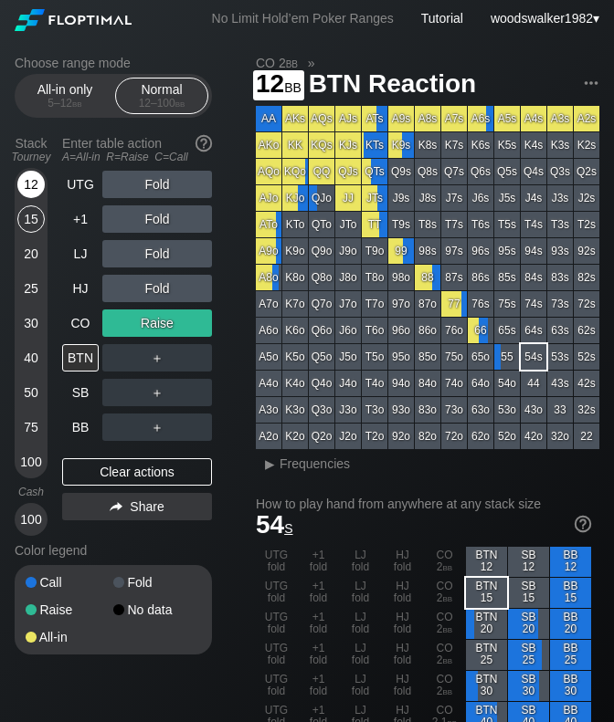
click at [30, 182] on div "12" at bounding box center [30, 184] width 27 height 27
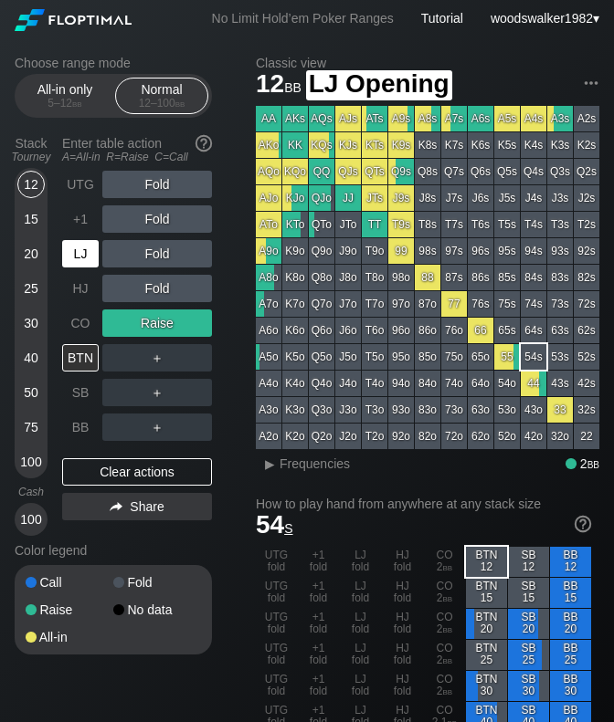
click at [77, 248] on div "LJ" at bounding box center [80, 253] width 37 height 27
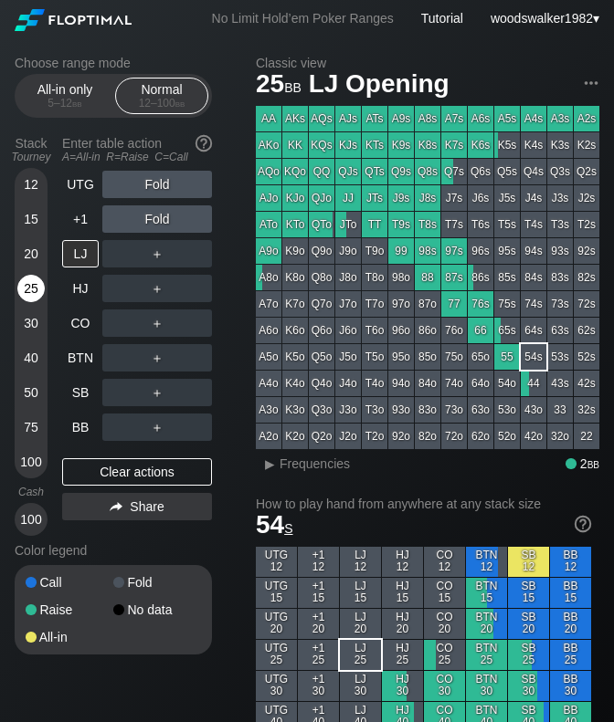
click at [25, 291] on div "25" at bounding box center [30, 288] width 27 height 27
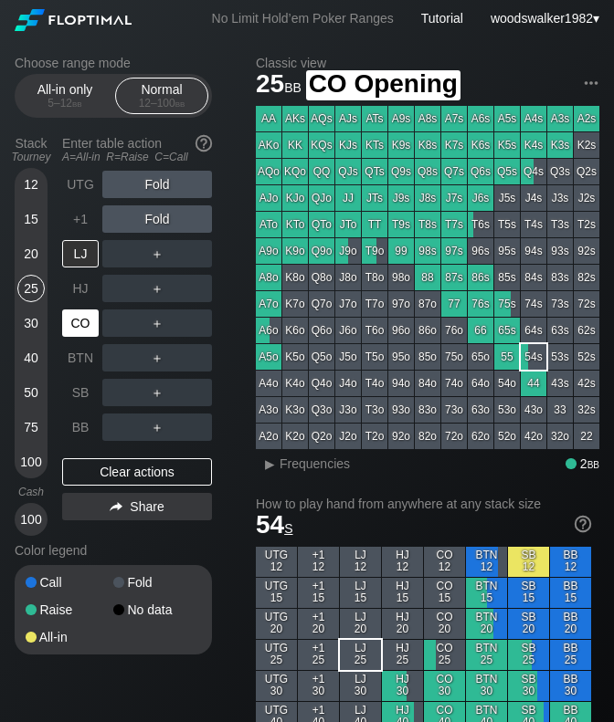
click at [81, 329] on div "CO" at bounding box center [80, 323] width 37 height 27
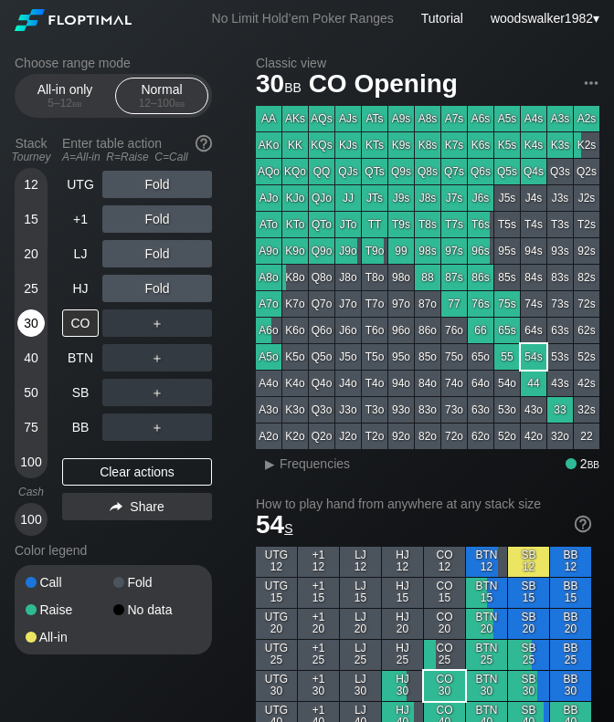
click at [31, 335] on div "30" at bounding box center [30, 323] width 27 height 27
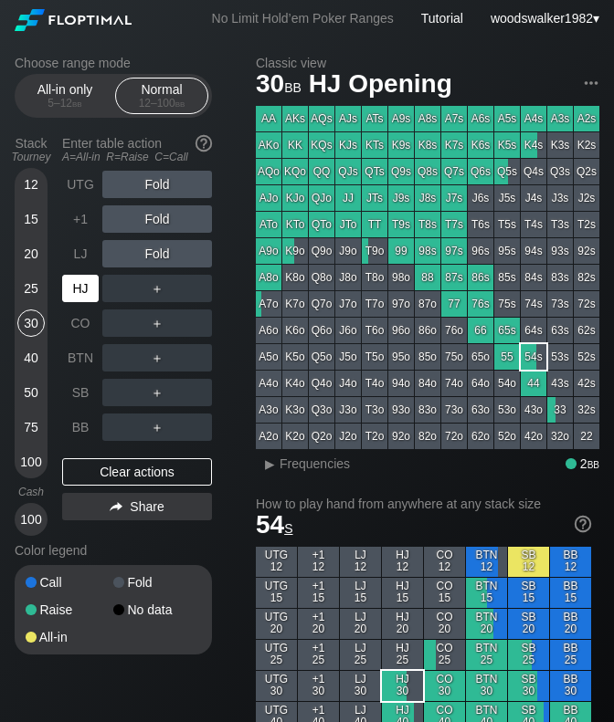
click at [89, 293] on div "HJ" at bounding box center [80, 288] width 37 height 27
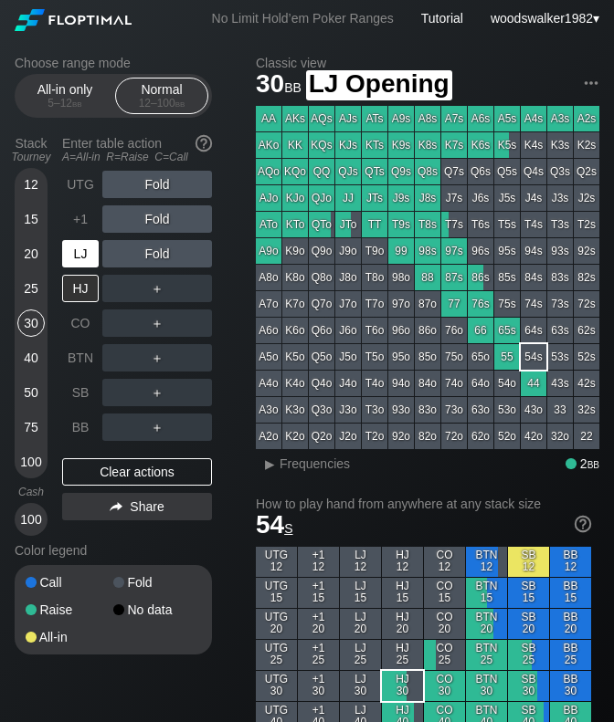
click at [81, 263] on div "LJ" at bounding box center [80, 253] width 37 height 27
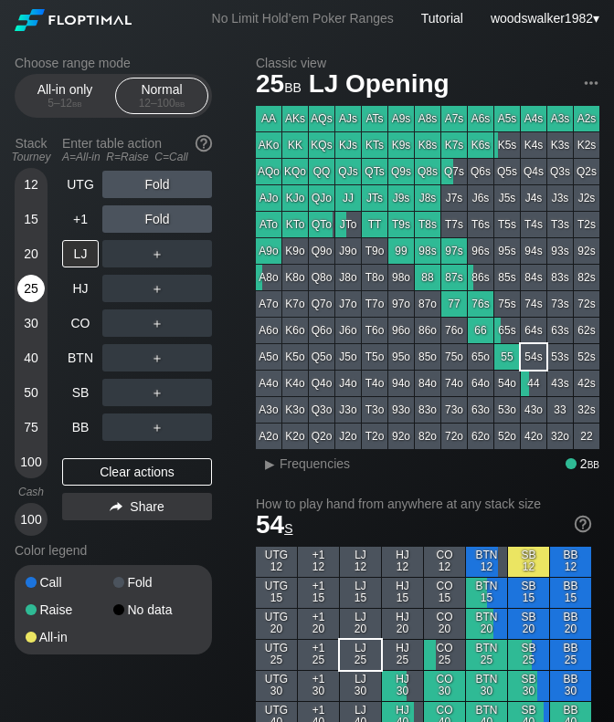
click at [32, 290] on div "25" at bounding box center [30, 288] width 27 height 27
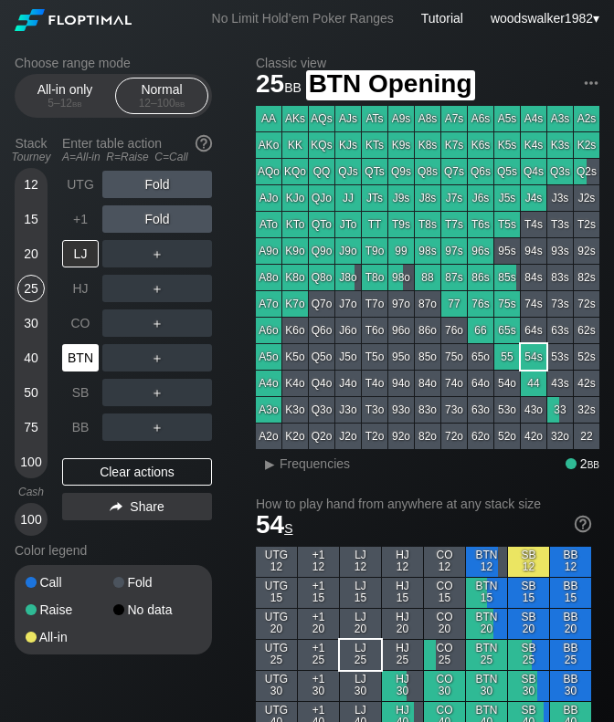
click at [73, 361] on div "BTN" at bounding box center [80, 357] width 37 height 27
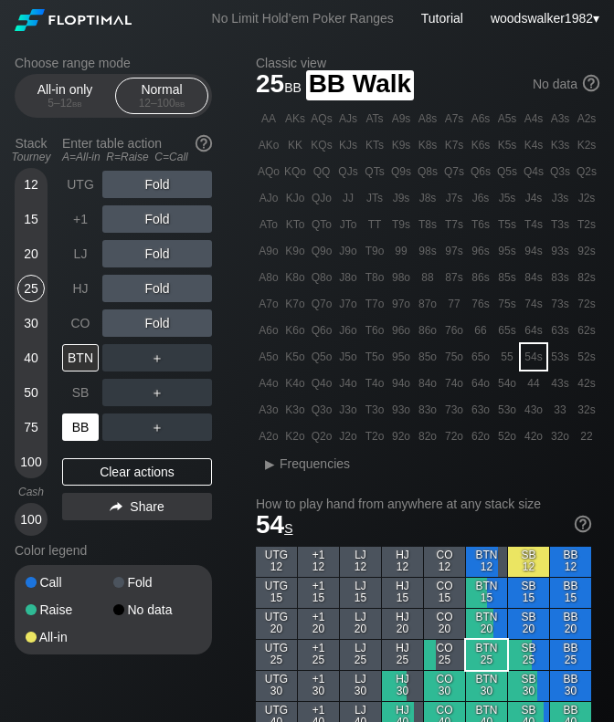
click at [82, 425] on div "BB" at bounding box center [80, 427] width 37 height 27
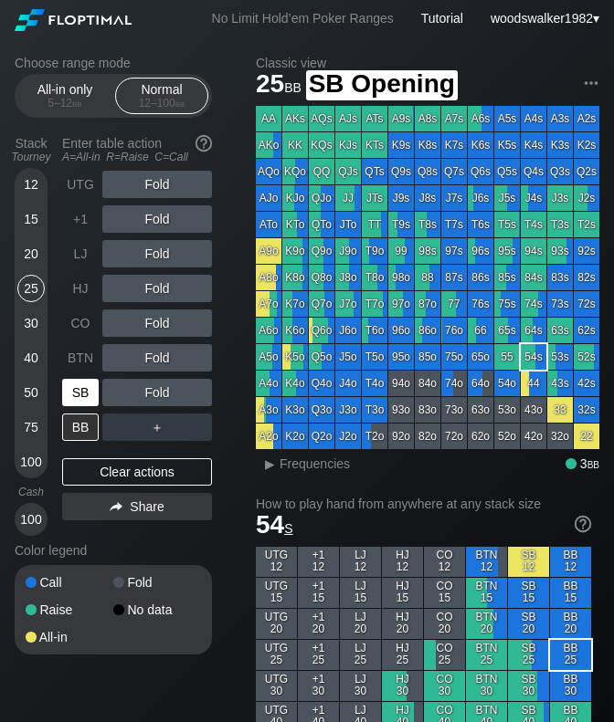
click at [81, 394] on div "SB" at bounding box center [80, 392] width 37 height 27
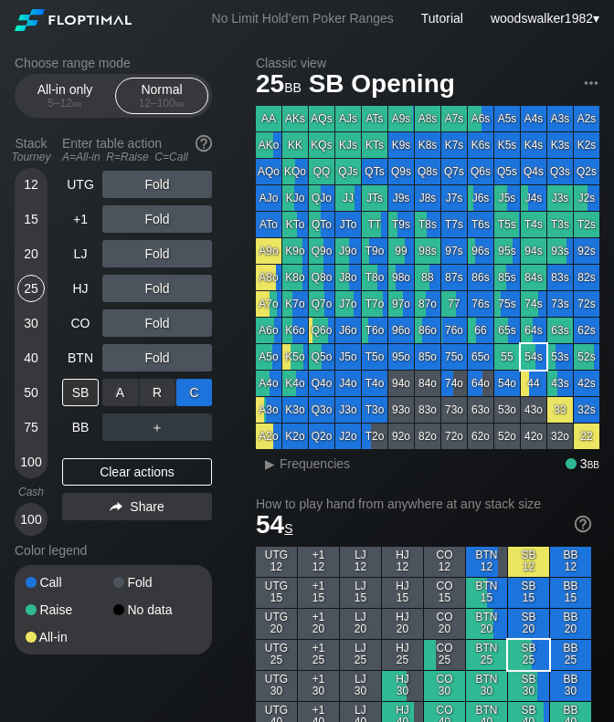
click at [194, 389] on div "C ✕" at bounding box center [194, 392] width 36 height 27
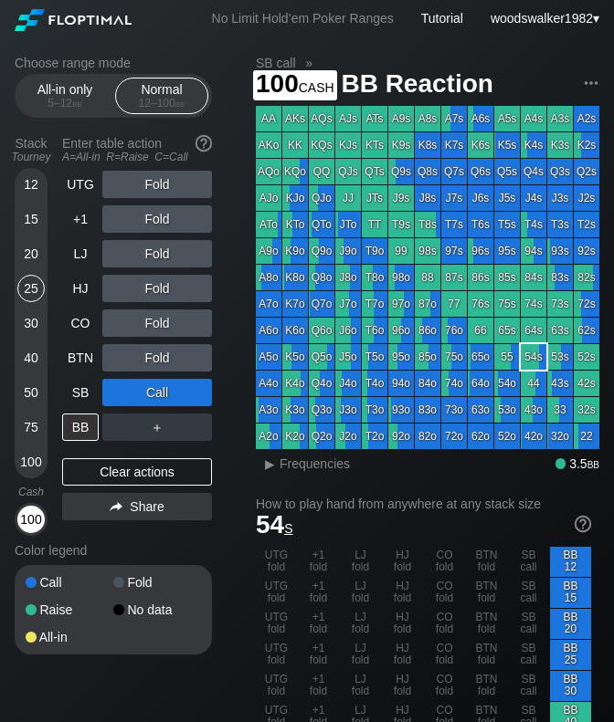
click at [35, 512] on div "100" at bounding box center [30, 519] width 27 height 27
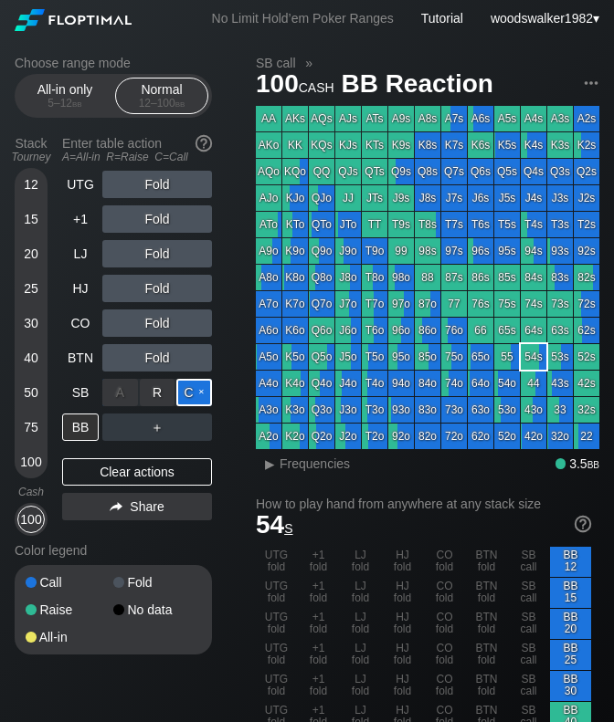
click at [200, 389] on div "C ✕" at bounding box center [194, 392] width 36 height 27
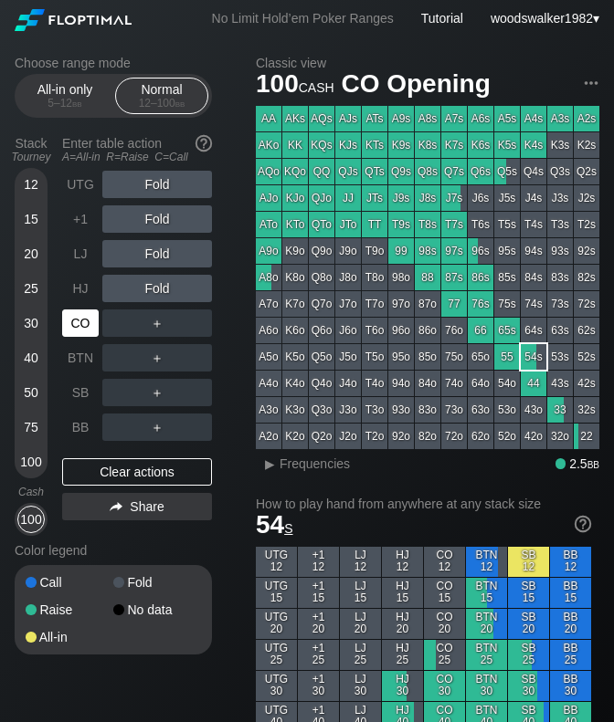
click at [80, 326] on div "CO" at bounding box center [80, 323] width 37 height 27
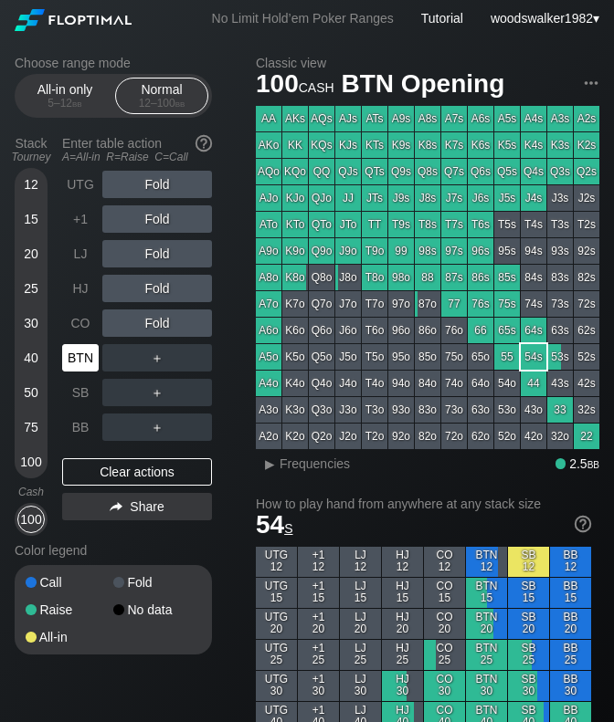
click at [85, 361] on div "BTN" at bounding box center [80, 357] width 37 height 27
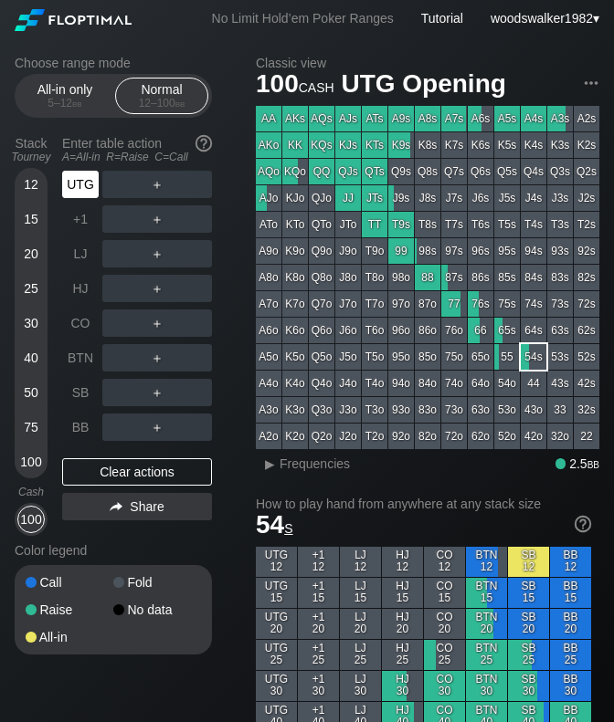
click at [74, 199] on div "UTG" at bounding box center [82, 184] width 40 height 35
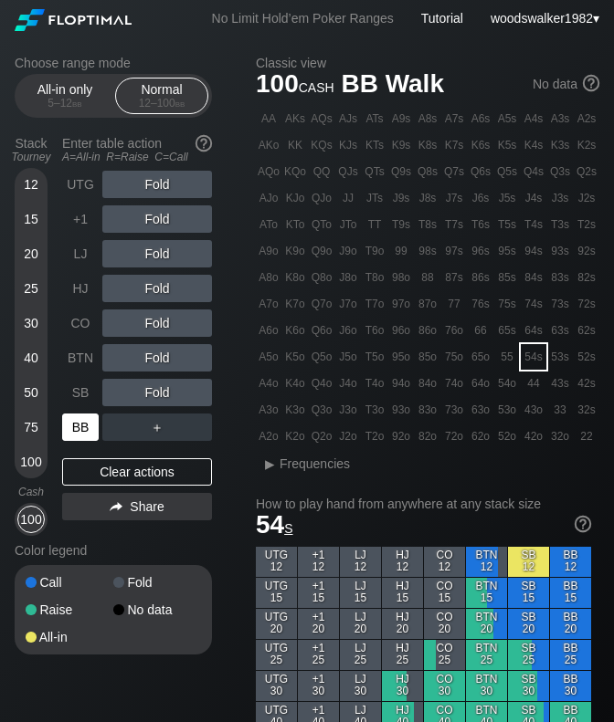
click at [89, 426] on div "BB" at bounding box center [80, 427] width 37 height 27
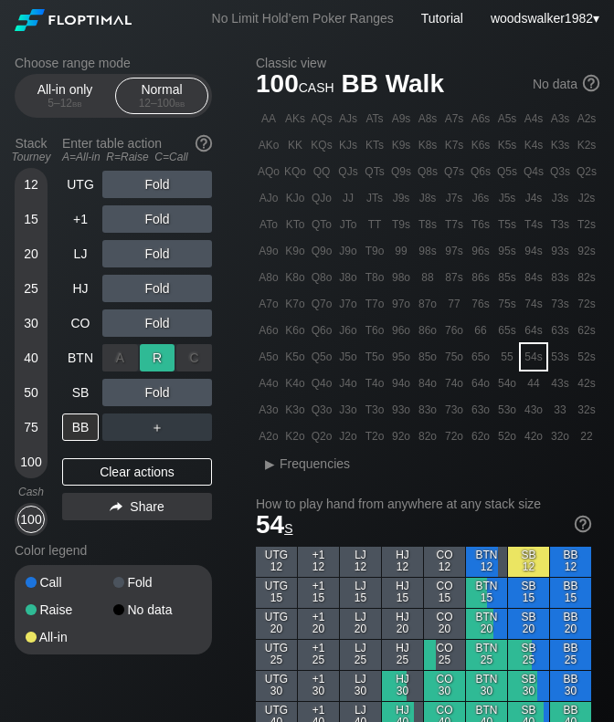
click at [154, 364] on div "R ✕" at bounding box center [158, 357] width 36 height 27
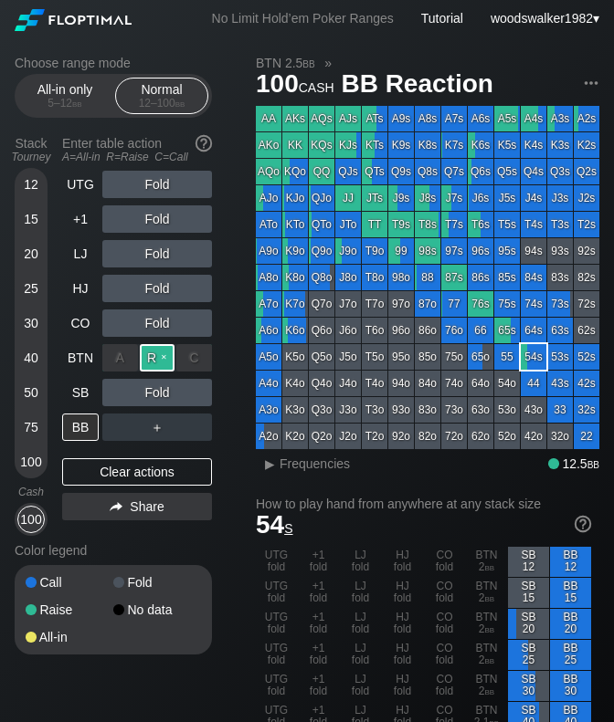
click at [166, 352] on div "R ✕" at bounding box center [158, 357] width 36 height 27
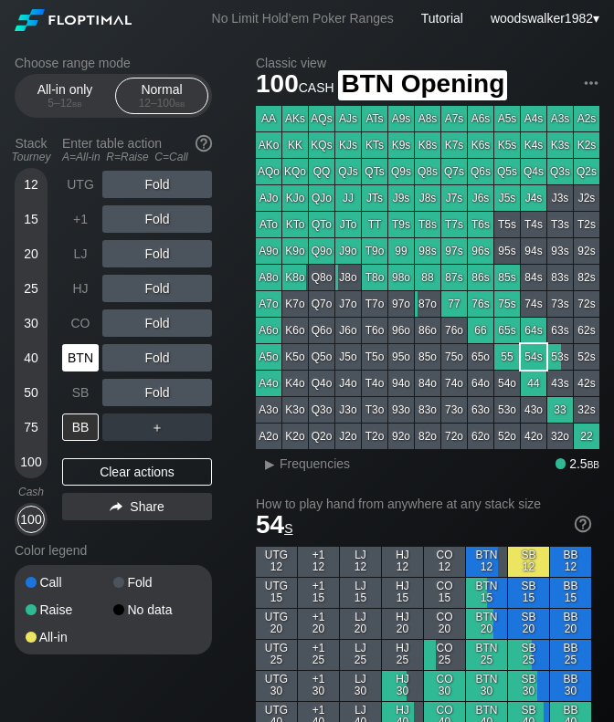
click at [86, 353] on div "BTN" at bounding box center [80, 357] width 37 height 27
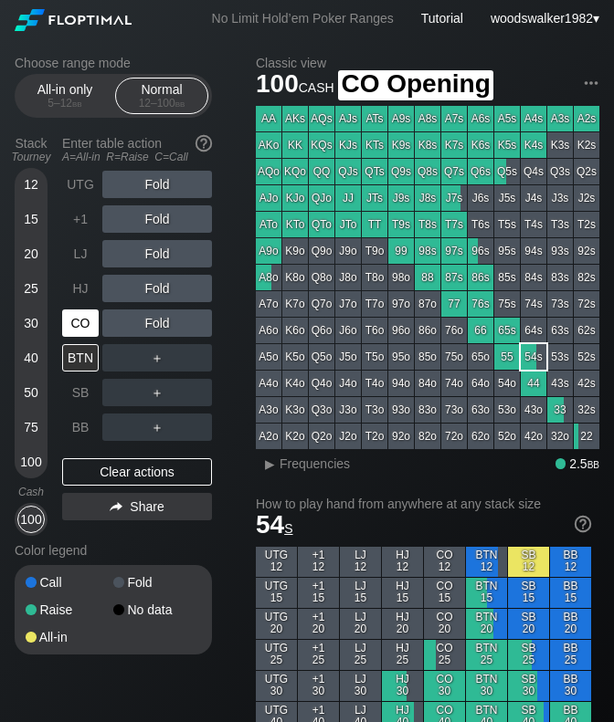
click at [80, 325] on div "CO" at bounding box center [80, 323] width 37 height 27
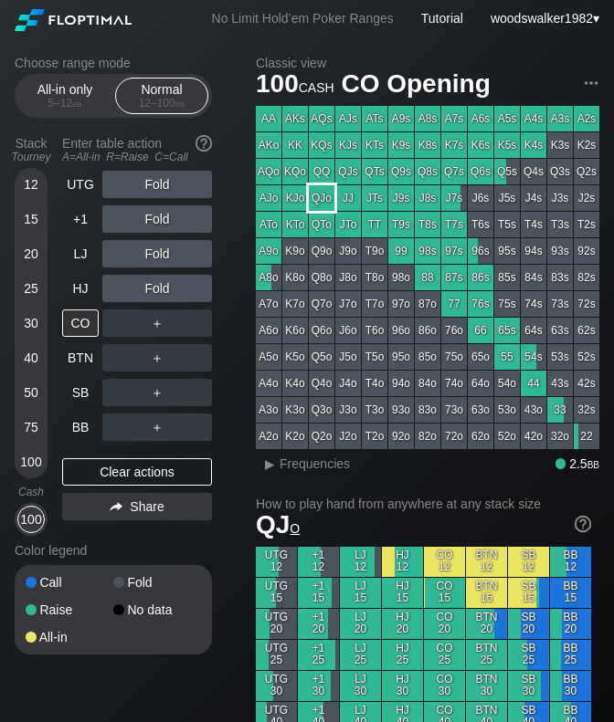
click at [321, 204] on div "QJo" at bounding box center [322, 198] width 26 height 26
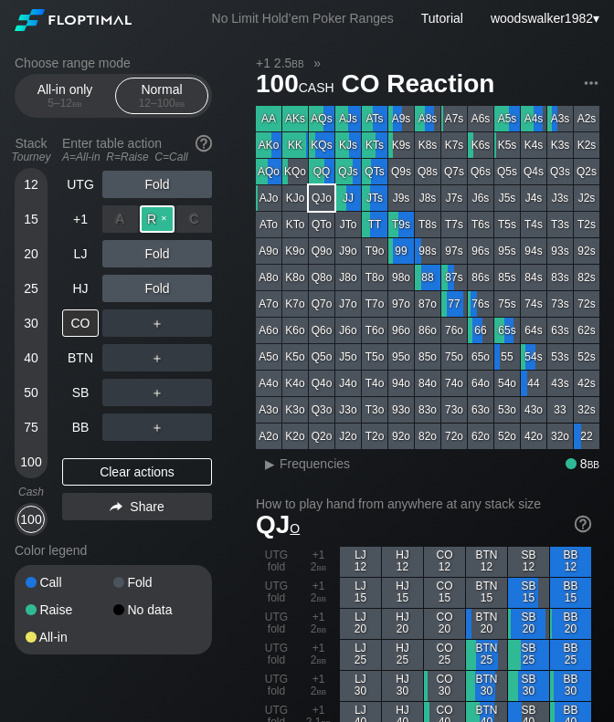
click at [153, 224] on div "R ✕" at bounding box center [158, 218] width 36 height 27
click at [167, 219] on div "R ✕" at bounding box center [158, 218] width 36 height 27
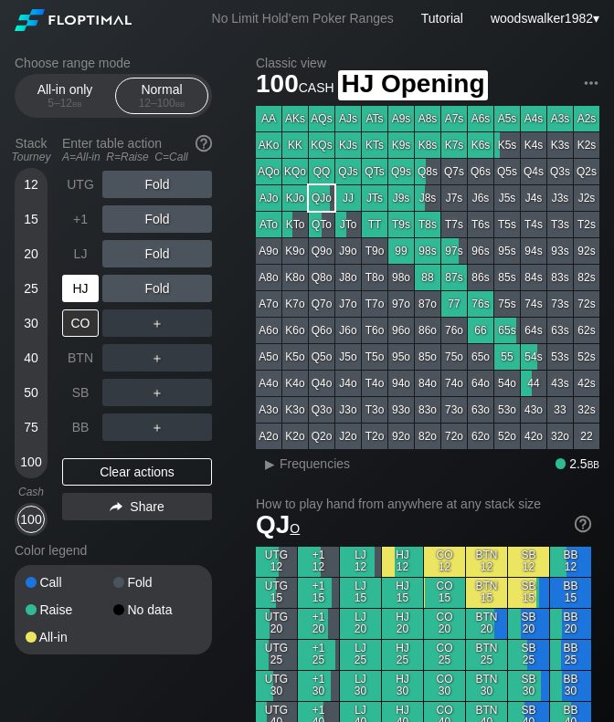
click at [88, 289] on div "HJ" at bounding box center [80, 288] width 37 height 27
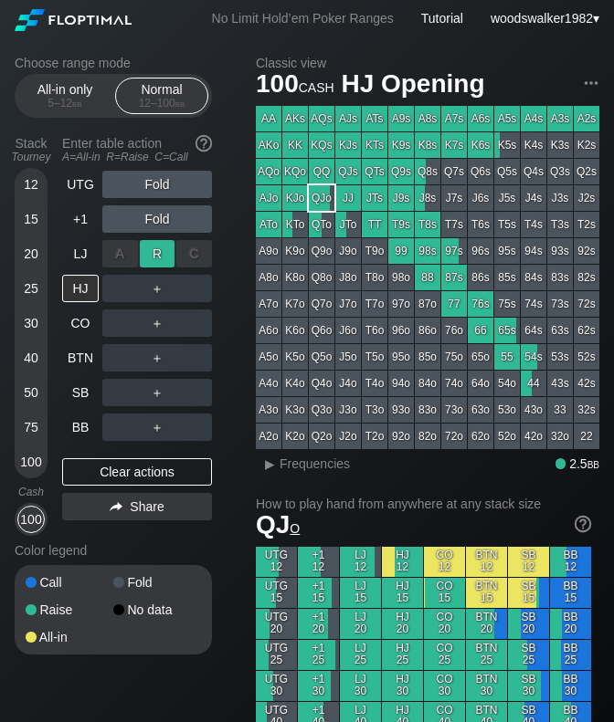
click at [149, 257] on div "R ✕" at bounding box center [158, 253] width 36 height 27
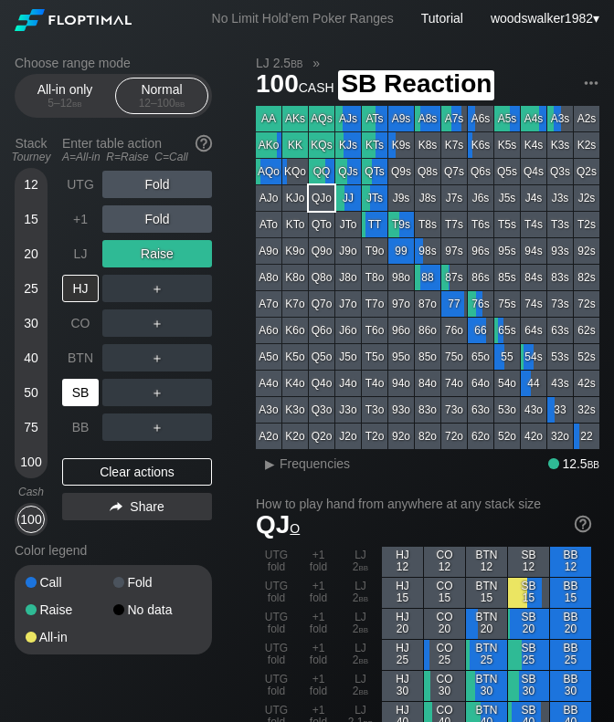
click at [92, 394] on div "SB" at bounding box center [80, 392] width 37 height 27
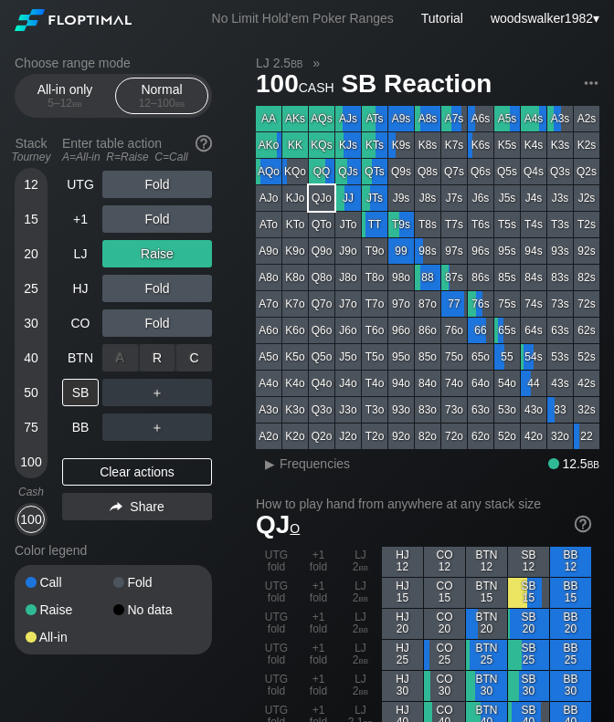
click at [162, 359] on div "R ✕" at bounding box center [158, 357] width 36 height 27
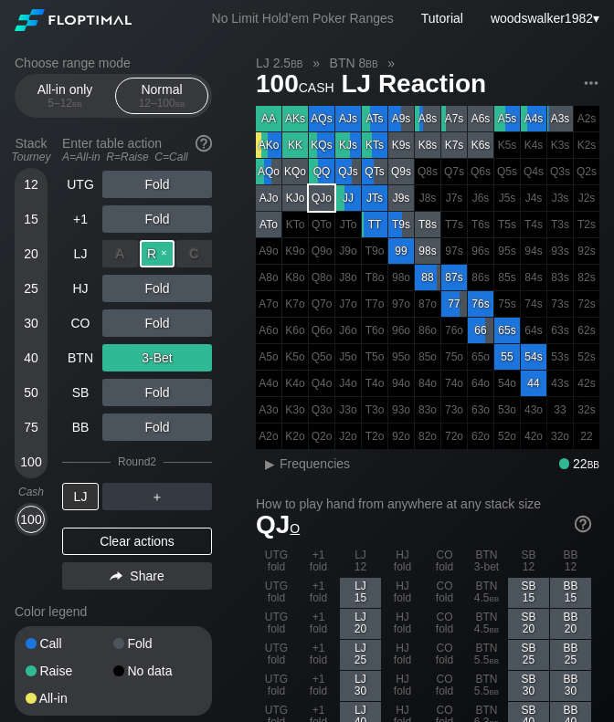
click at [170, 250] on div "R ✕" at bounding box center [158, 253] width 36 height 27
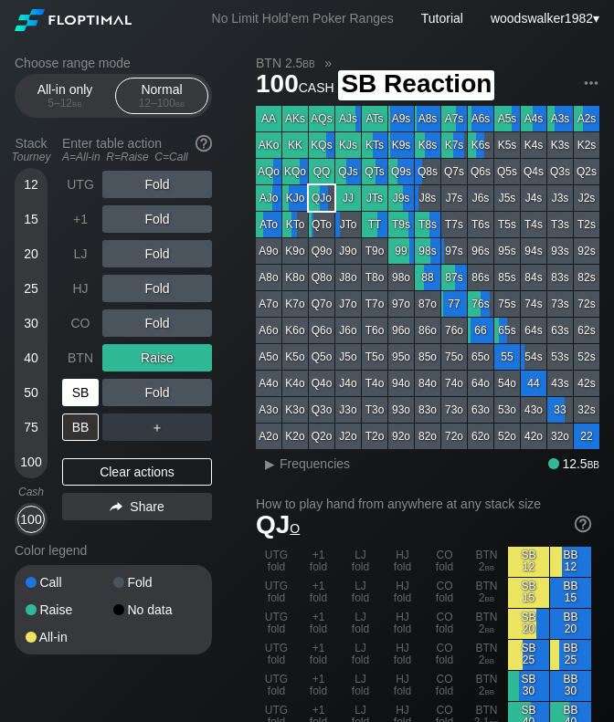
click at [76, 387] on div "SB" at bounding box center [80, 392] width 37 height 27
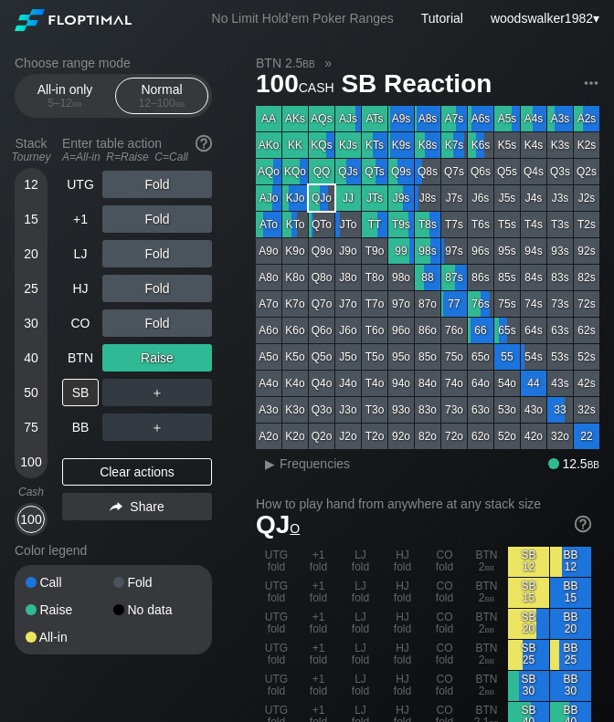
click at [219, 551] on div "Choose range mode All-in only 5 – 12 bb Normal 12 – 100 bb Stack Tourney Enter …" at bounding box center [128, 367] width 226 height 623
click at [225, 546] on div "Choose range mode All-in only 5 – 12 bb Normal 12 – 100 bb Stack Tourney Enter …" at bounding box center [129, 367] width 226 height 623
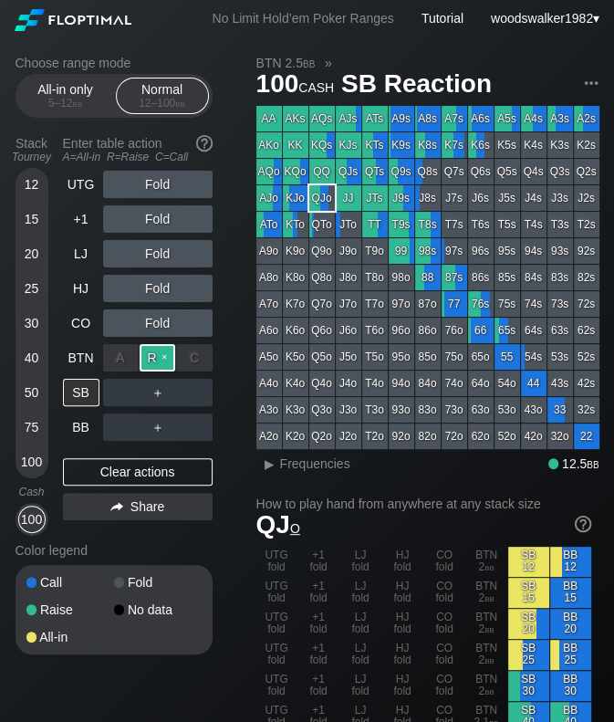
click at [169, 360] on div "R ✕" at bounding box center [158, 357] width 36 height 27
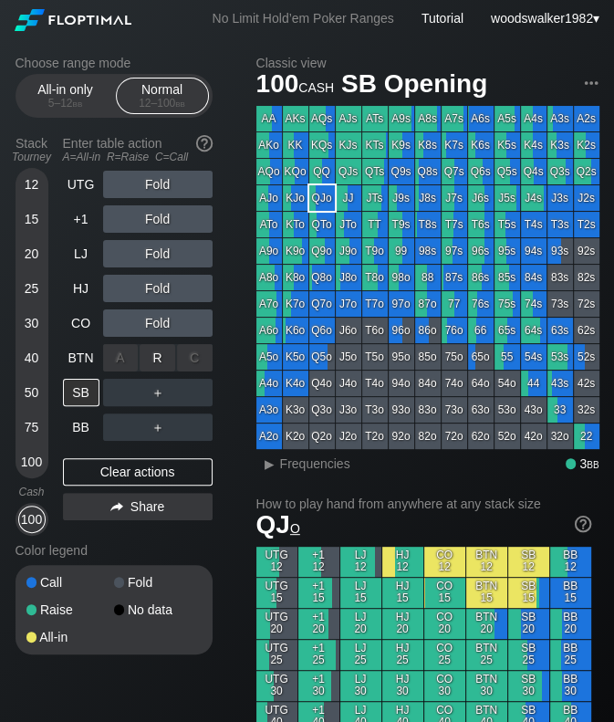
click at [194, 354] on div "C ✕" at bounding box center [195, 357] width 36 height 27
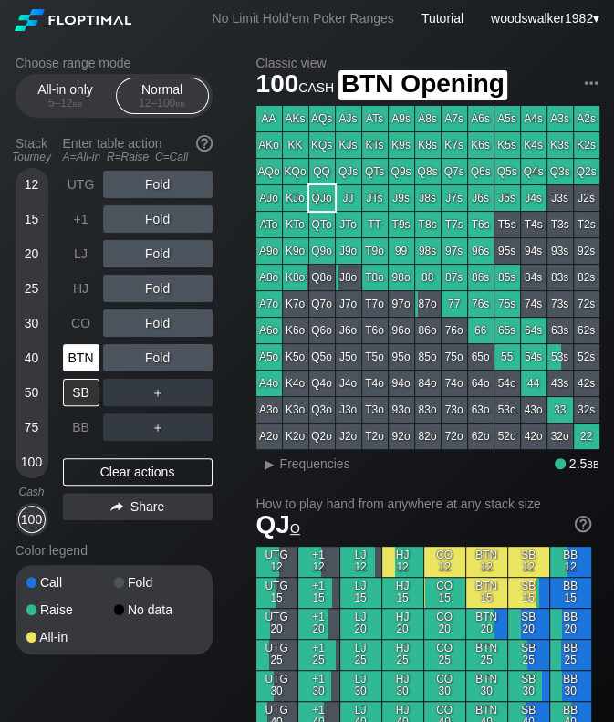
click at [78, 359] on div "BTN" at bounding box center [81, 357] width 37 height 27
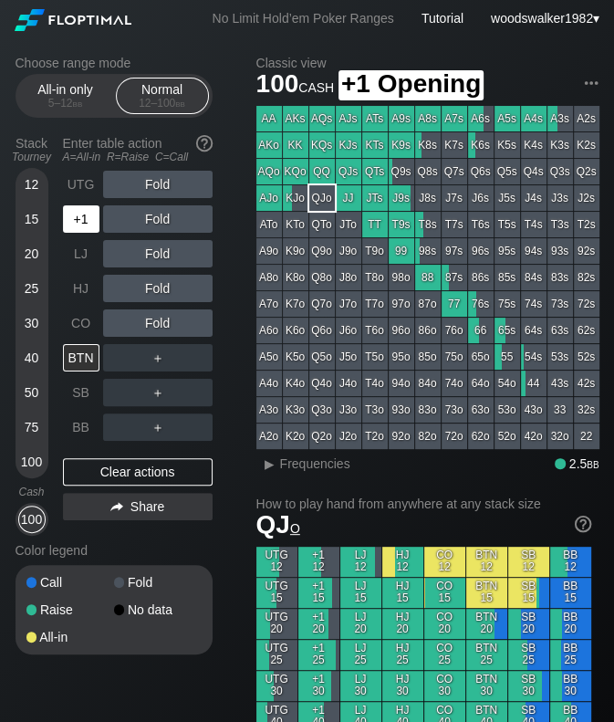
click at [94, 215] on div "+1" at bounding box center [81, 218] width 37 height 27
